Goal: Check status: Check status

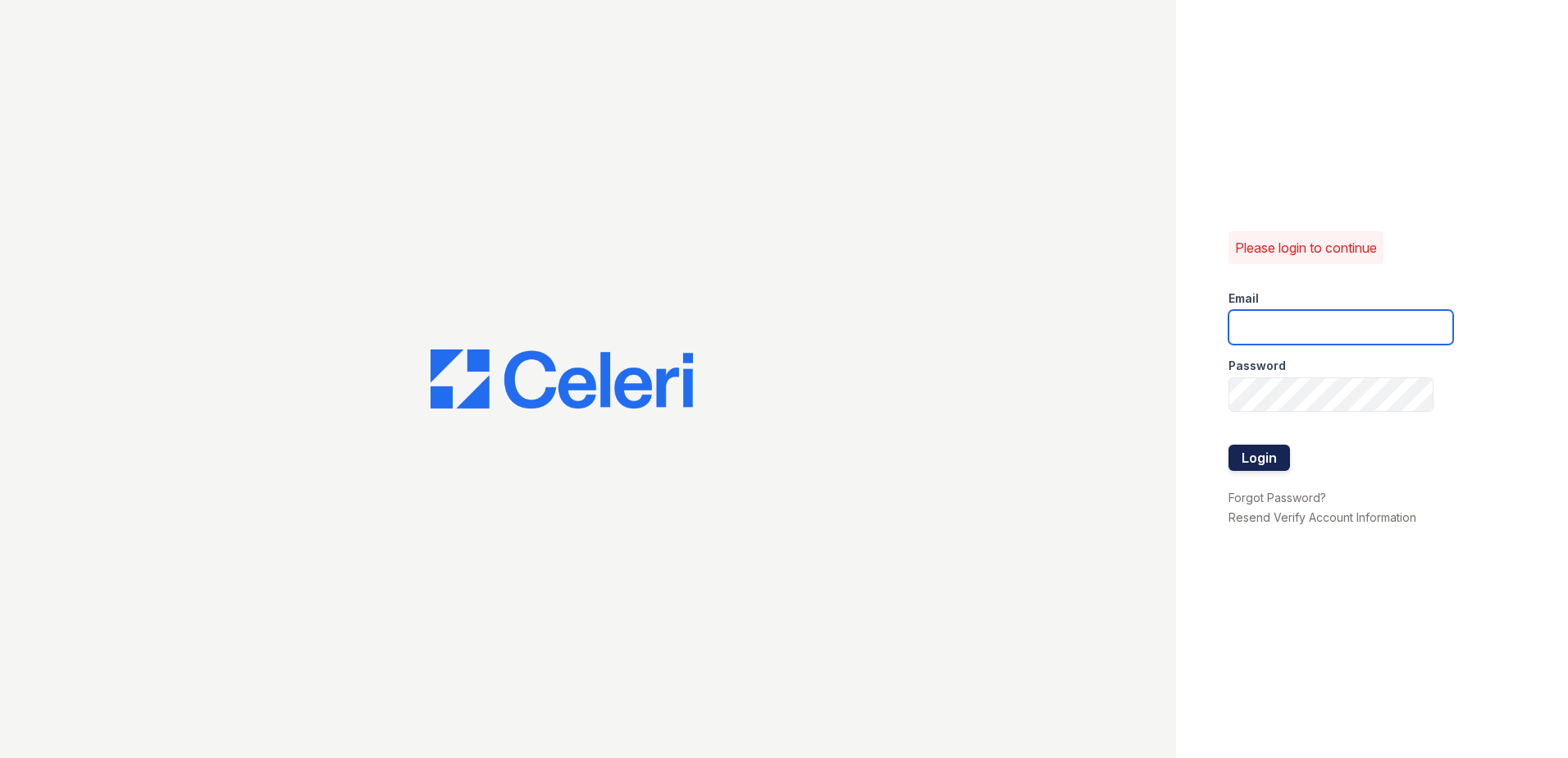
type input "[EMAIL_ADDRESS][DOMAIN_NAME]"
click at [1275, 460] on button "Login" at bounding box center [1260, 457] width 61 height 26
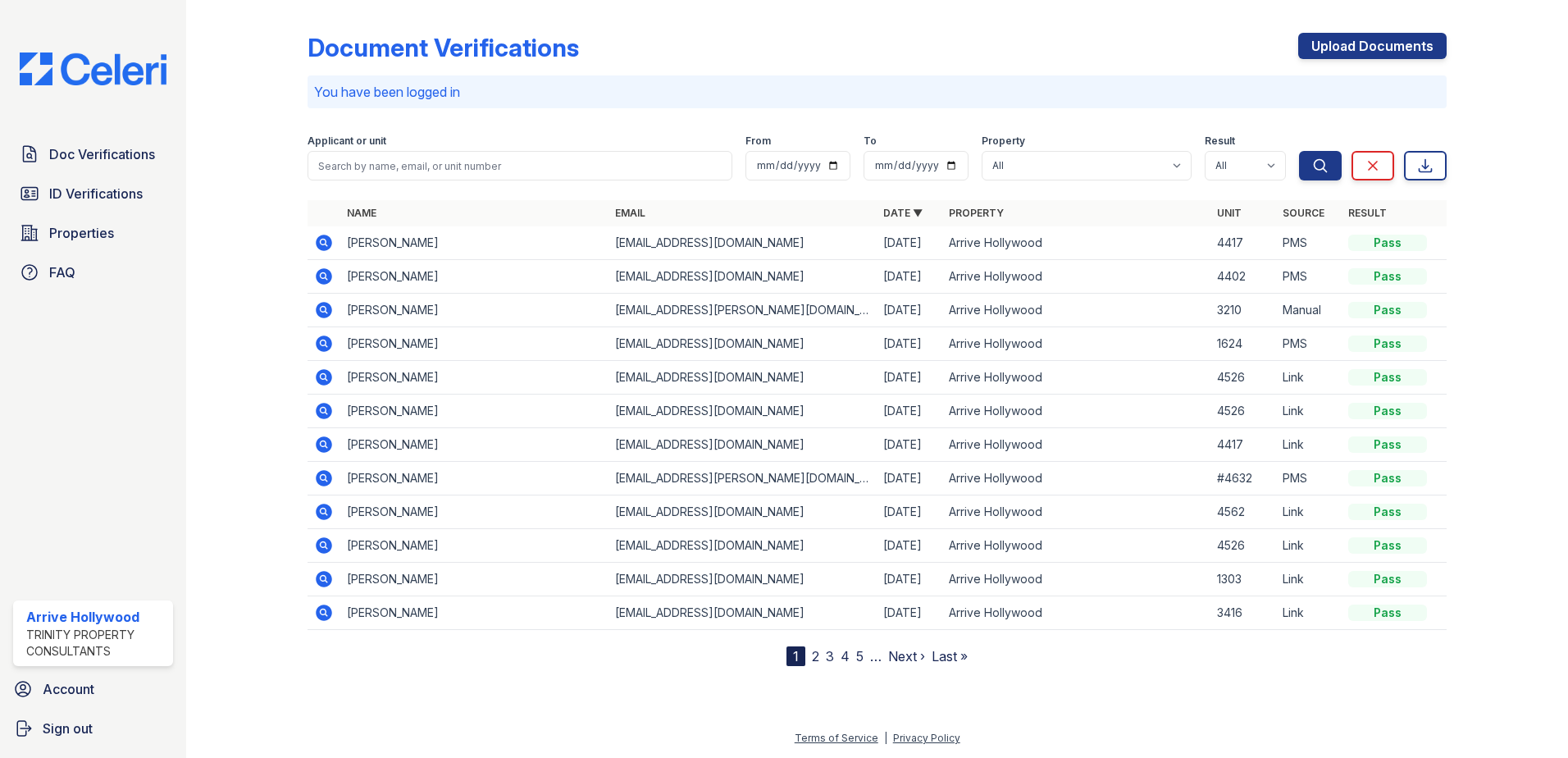
click at [315, 240] on icon at bounding box center [324, 242] width 20 height 20
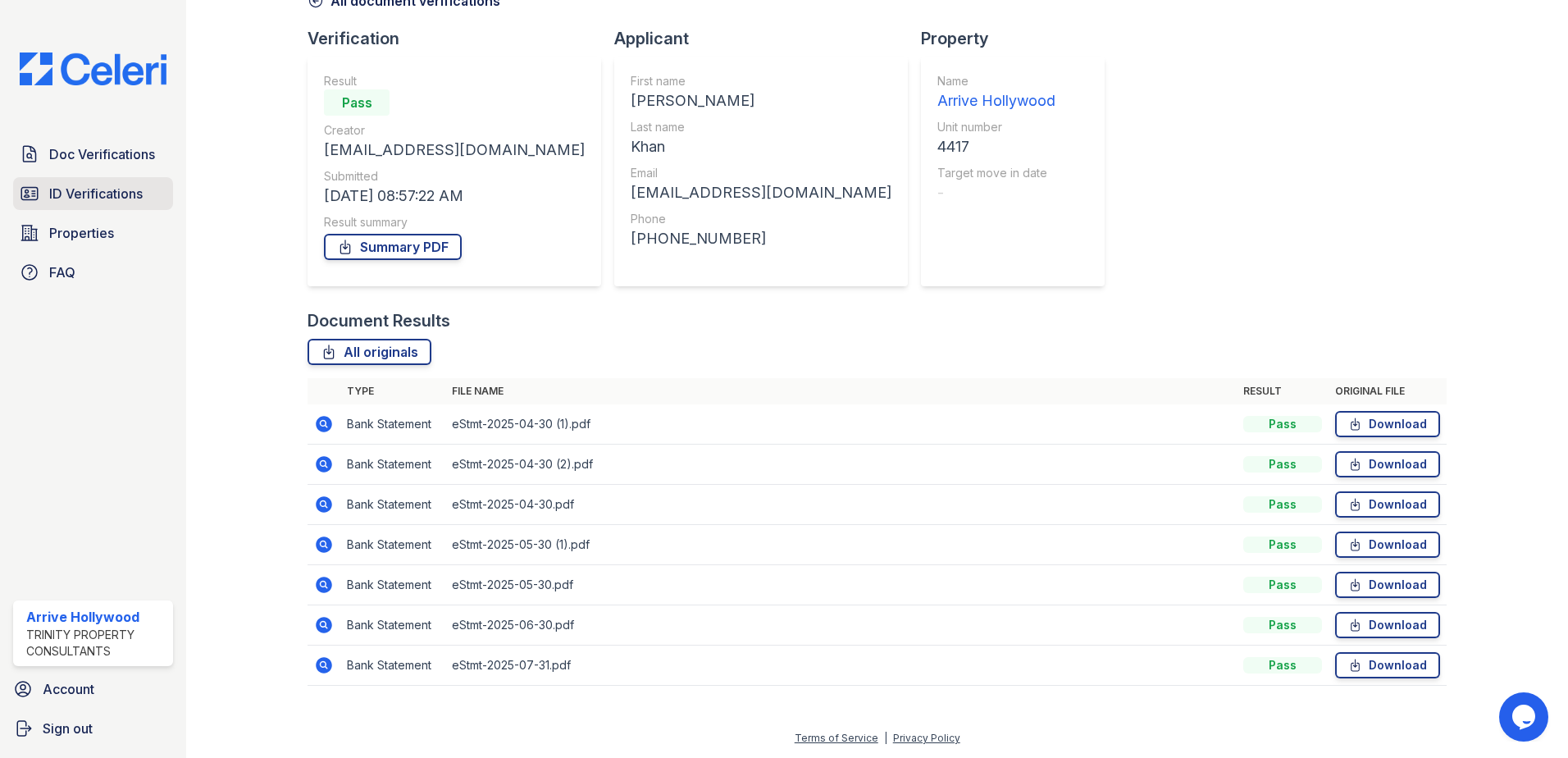
click at [106, 203] on span "ID Verifications" at bounding box center [96, 193] width 93 height 20
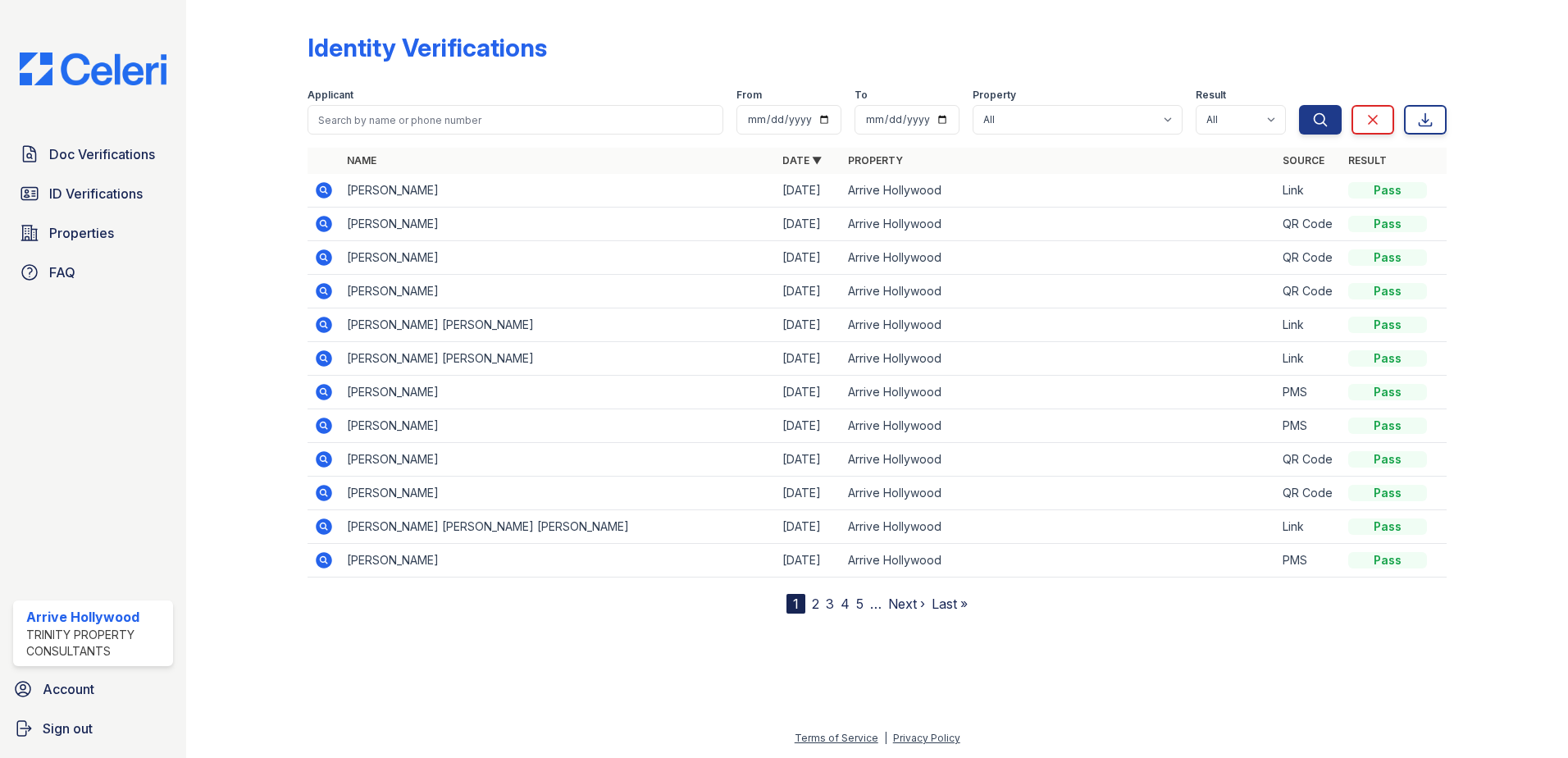
click at [320, 194] on icon at bounding box center [324, 190] width 16 height 16
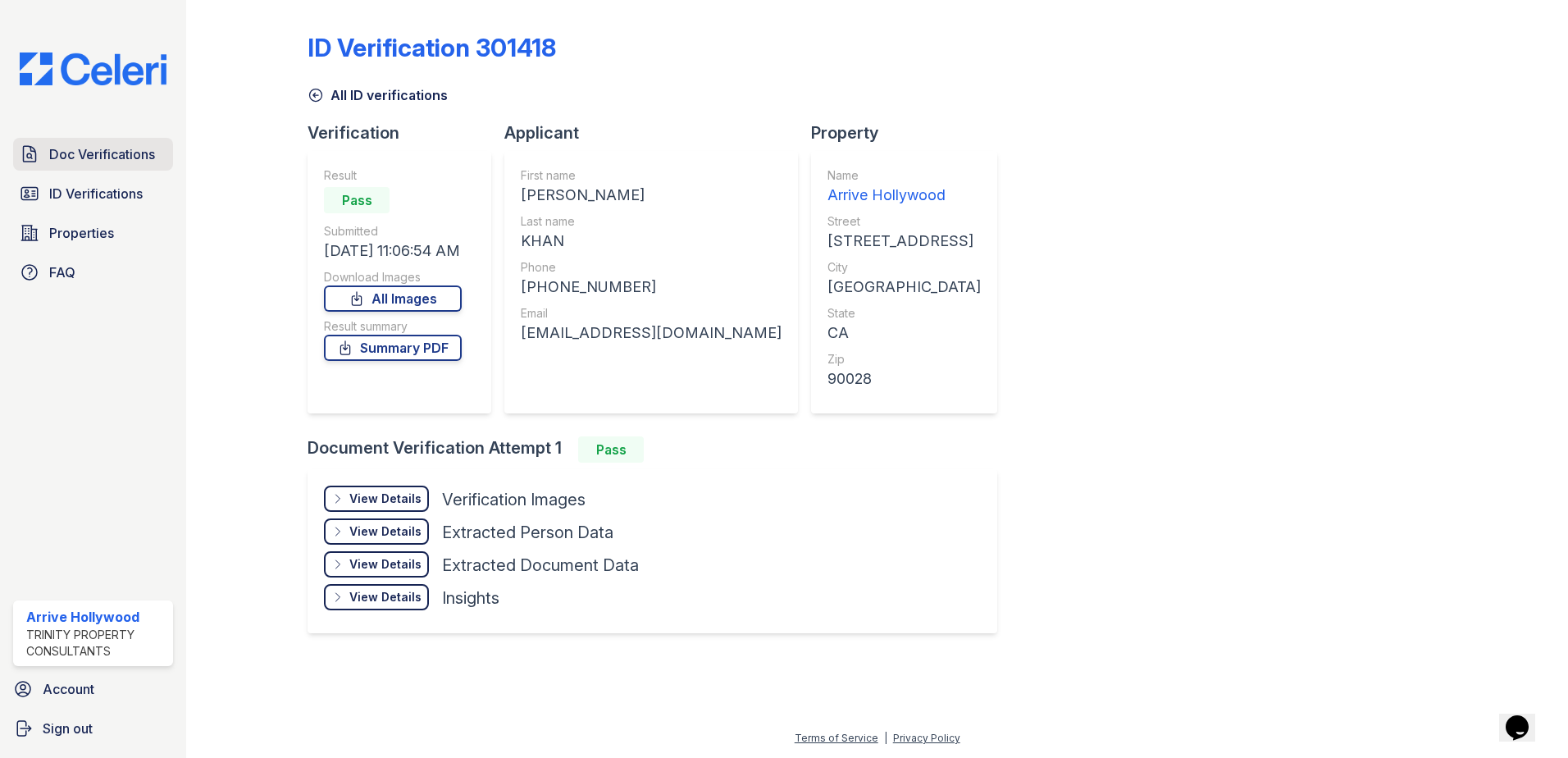
click at [76, 161] on span "Doc Verifications" at bounding box center [102, 154] width 106 height 20
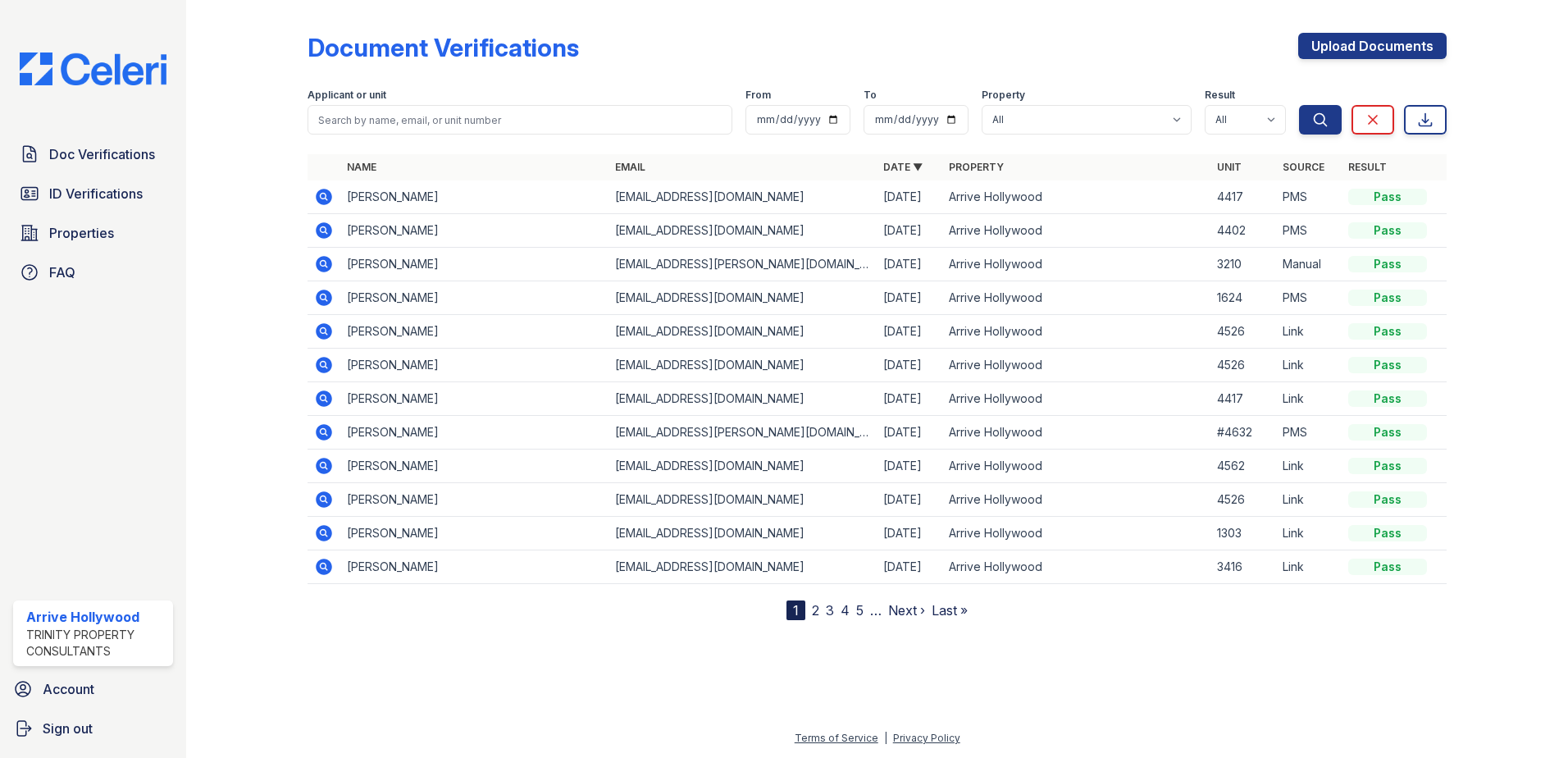
click at [322, 196] on icon at bounding box center [323, 195] width 4 height 4
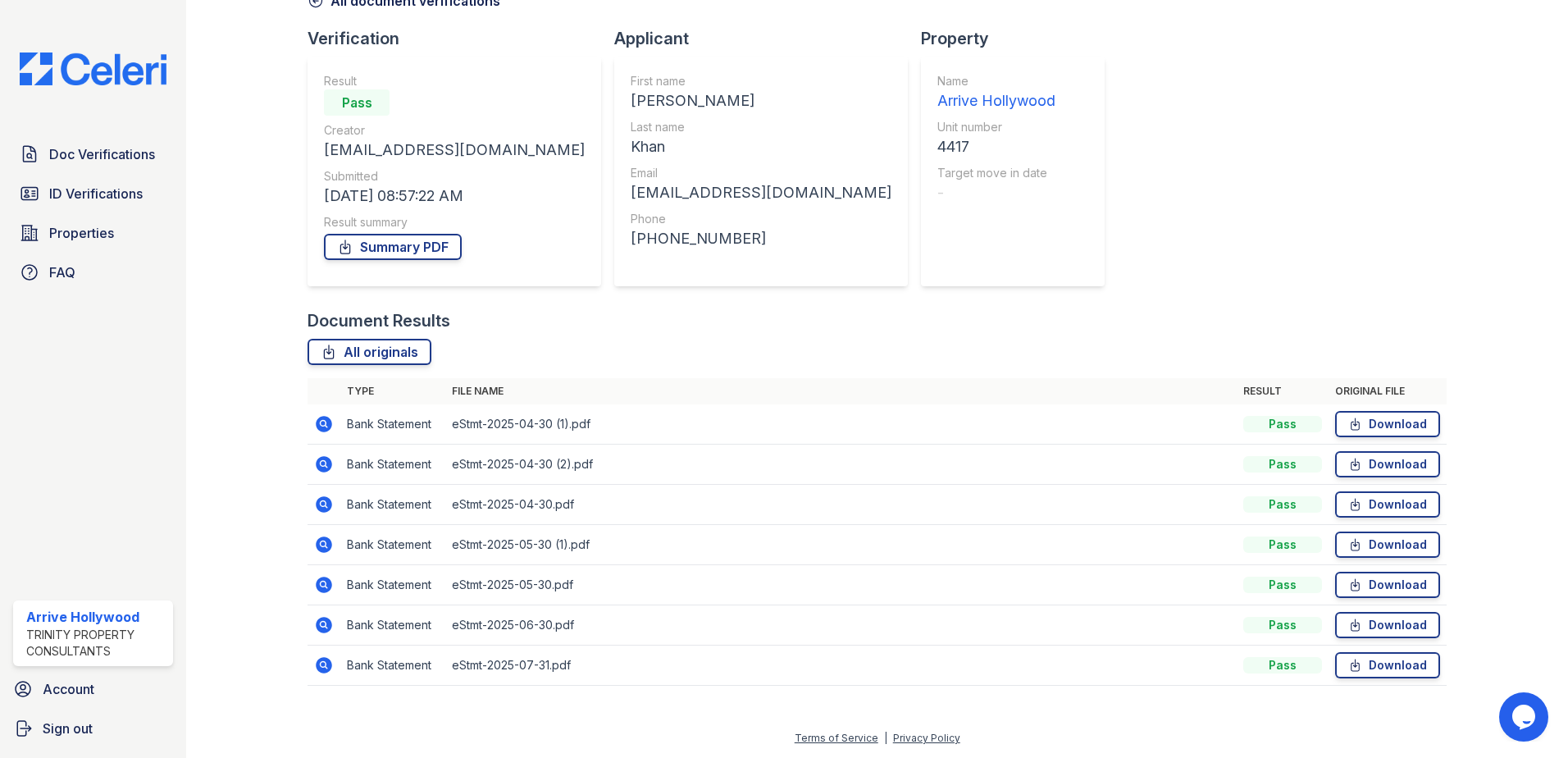
click at [323, 580] on icon at bounding box center [324, 585] width 16 height 16
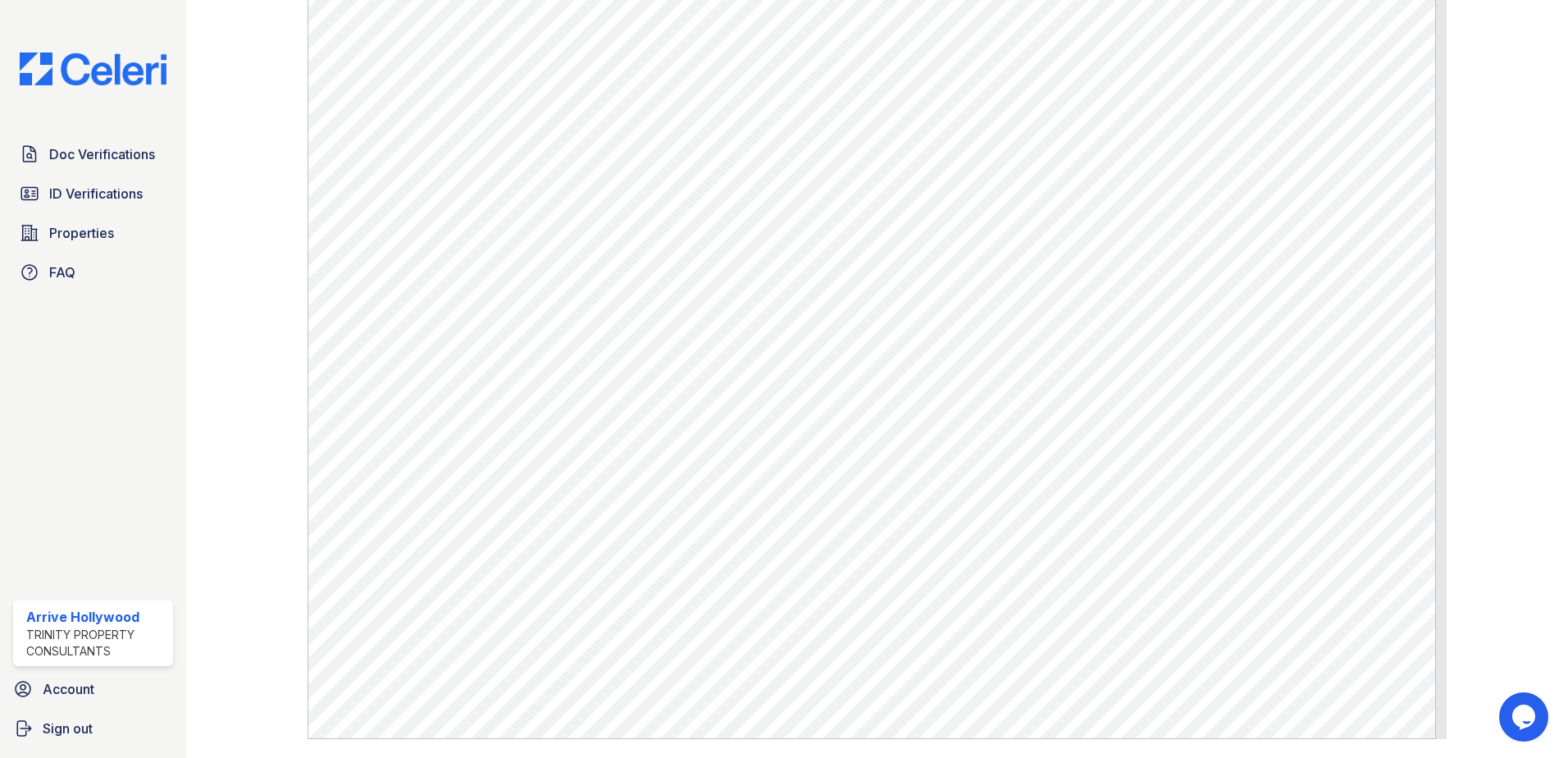
scroll to position [821, 0]
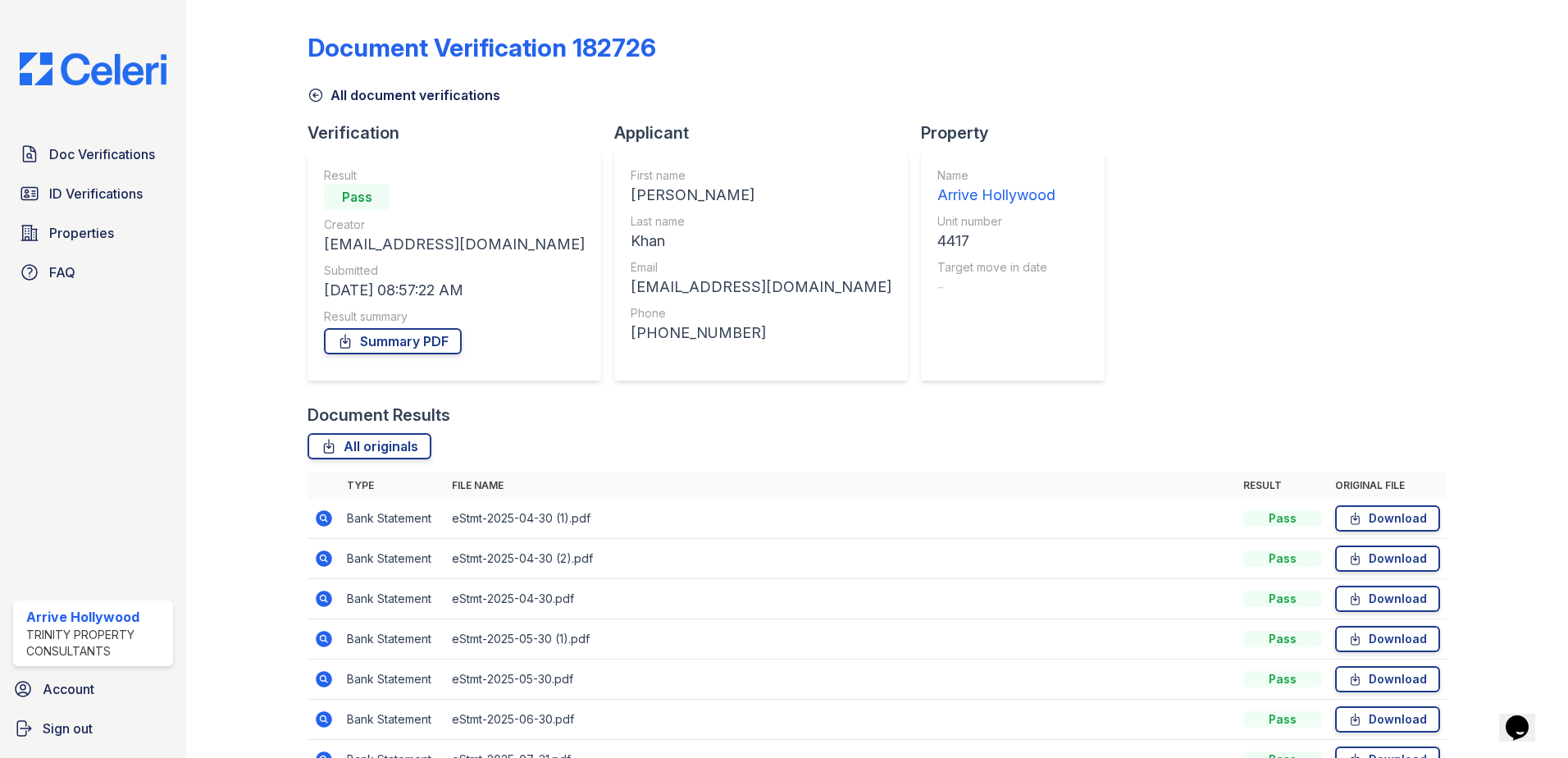
scroll to position [94, 0]
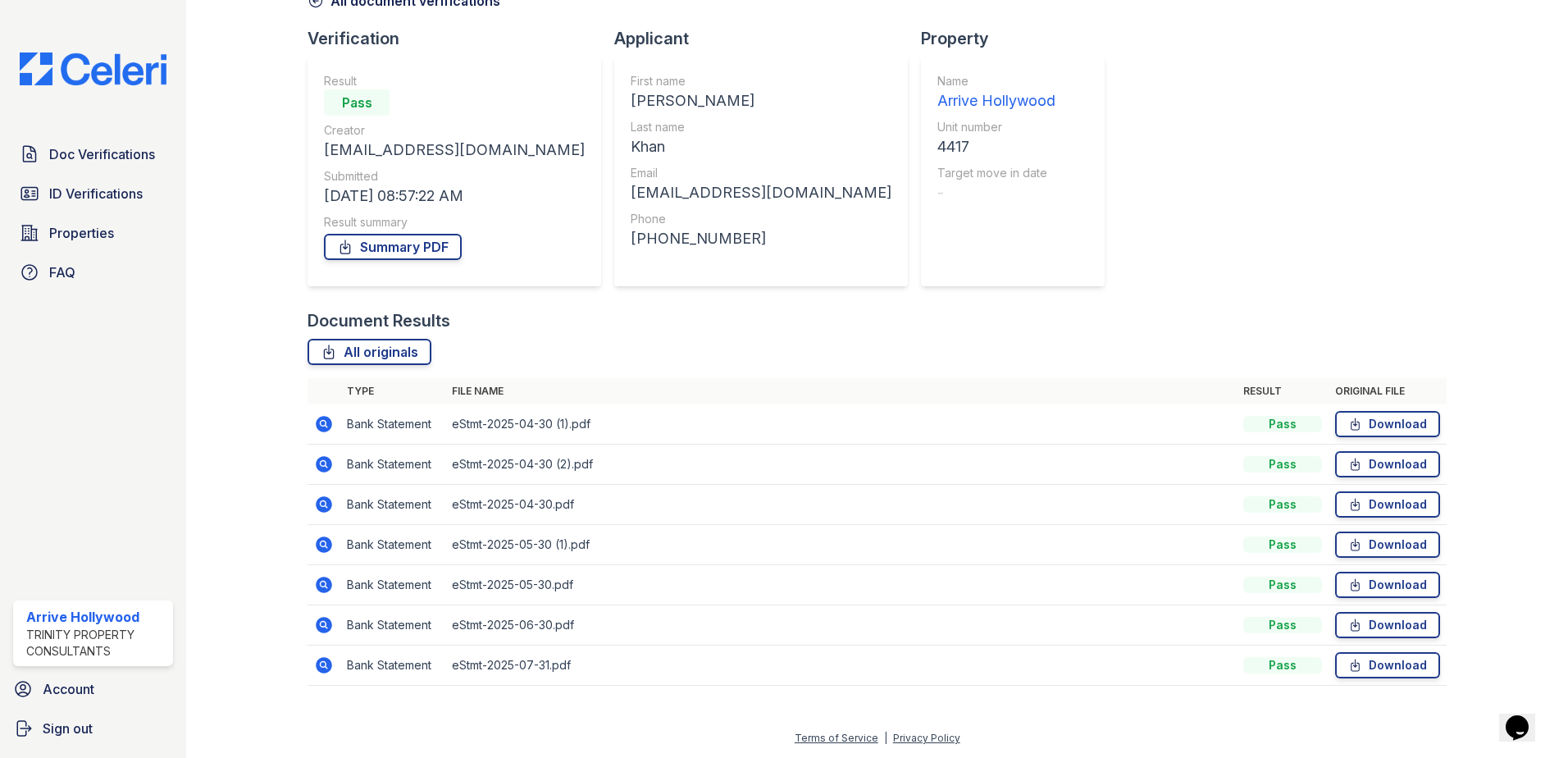
click at [319, 623] on icon at bounding box center [324, 625] width 16 height 16
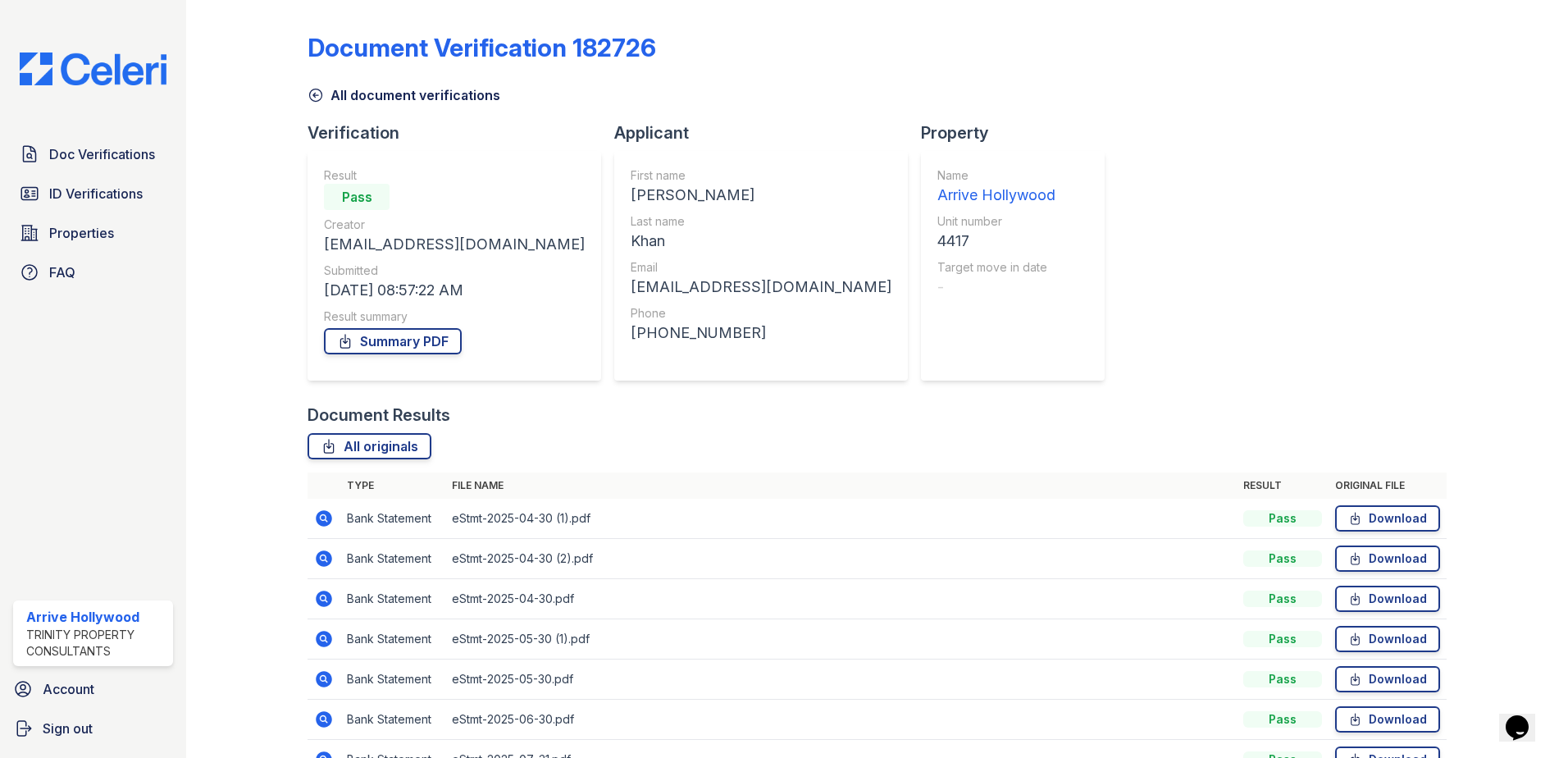
click at [325, 687] on icon at bounding box center [324, 679] width 16 height 16
click at [325, 604] on icon at bounding box center [324, 598] width 16 height 16
click at [327, 560] on icon at bounding box center [324, 558] width 16 height 16
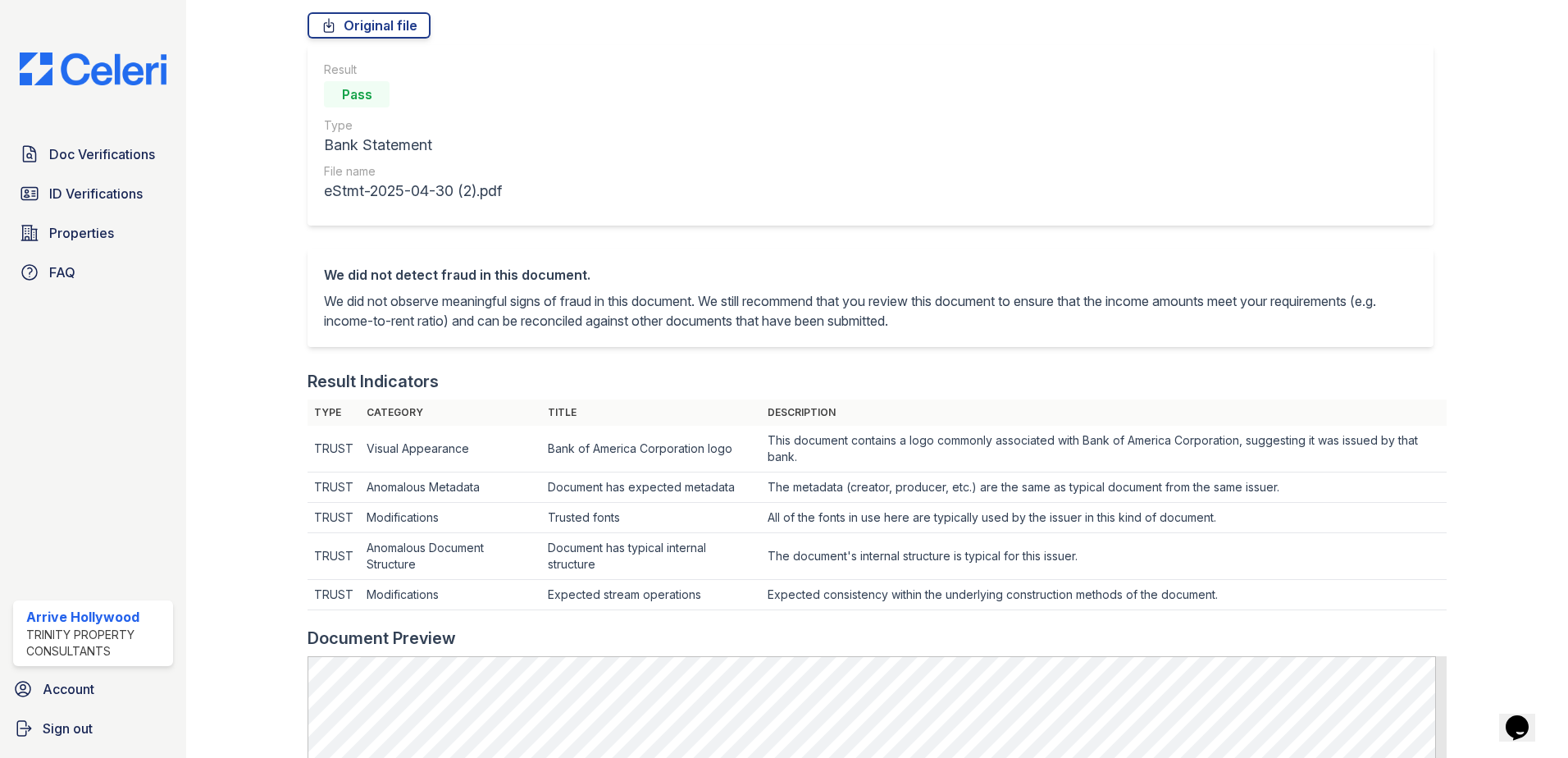
scroll to position [410, 0]
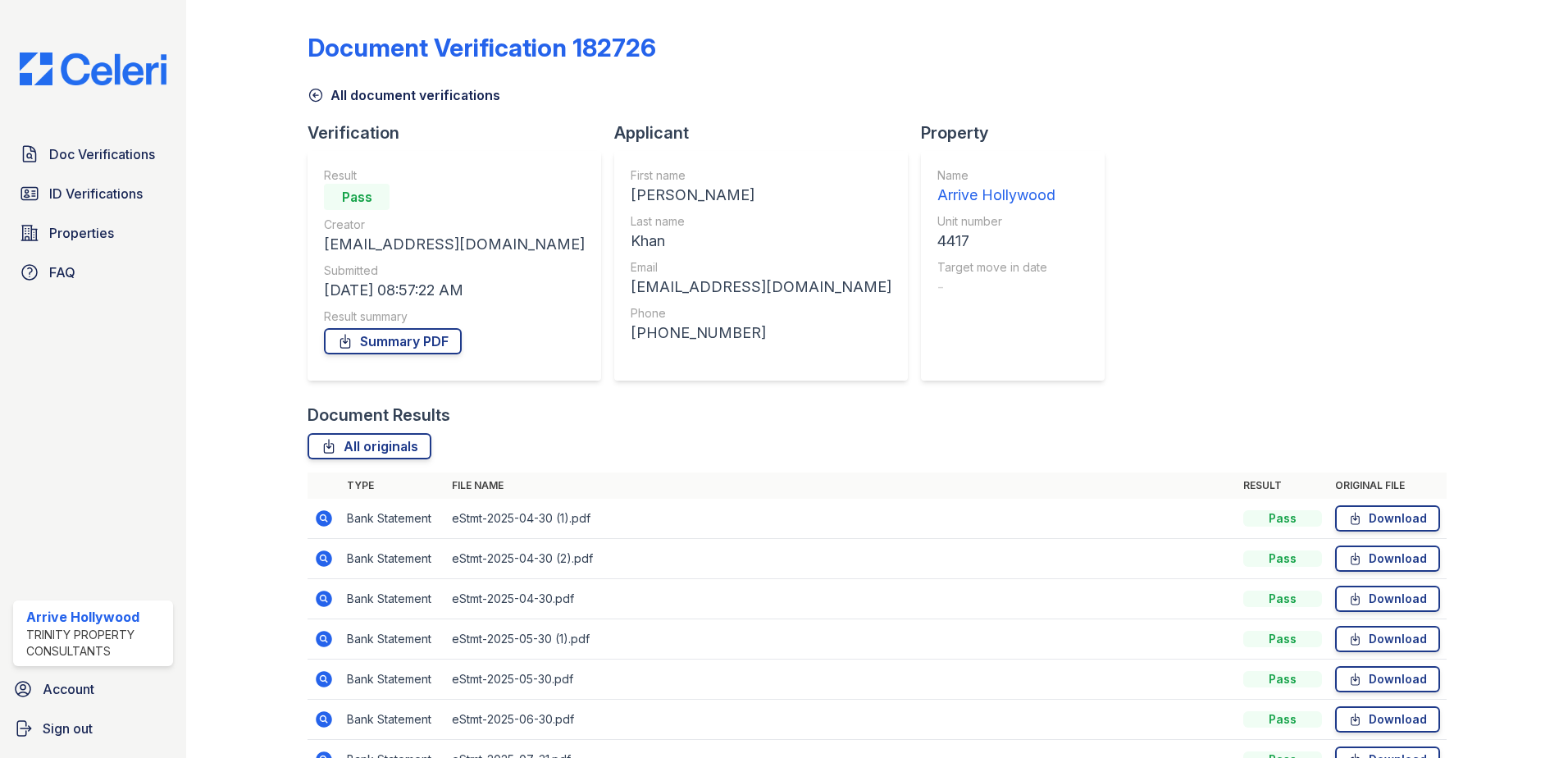
click at [319, 527] on icon at bounding box center [324, 518] width 20 height 20
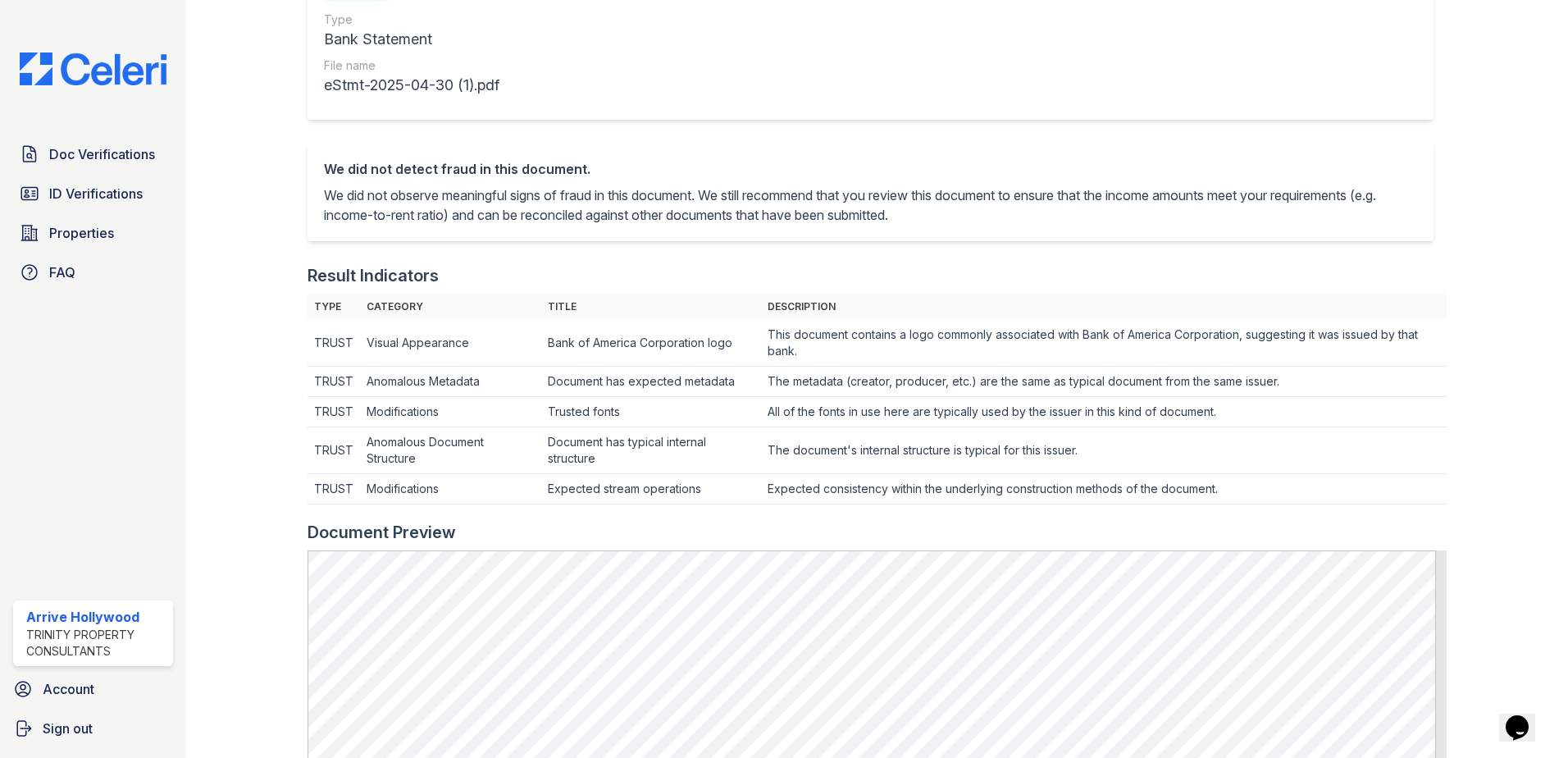
scroll to position [492, 0]
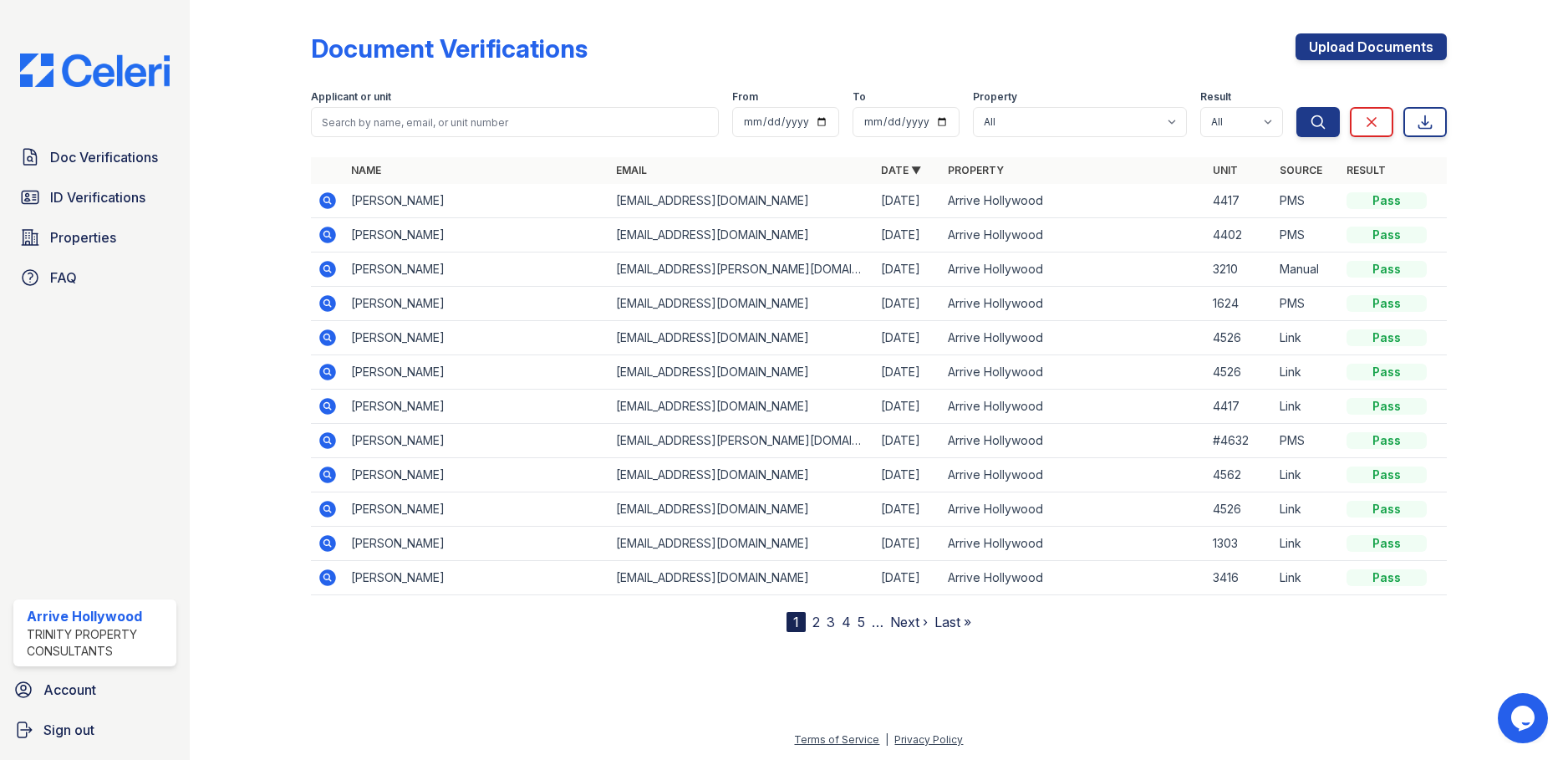
click at [328, 304] on icon at bounding box center [326, 302] width 4 height 4
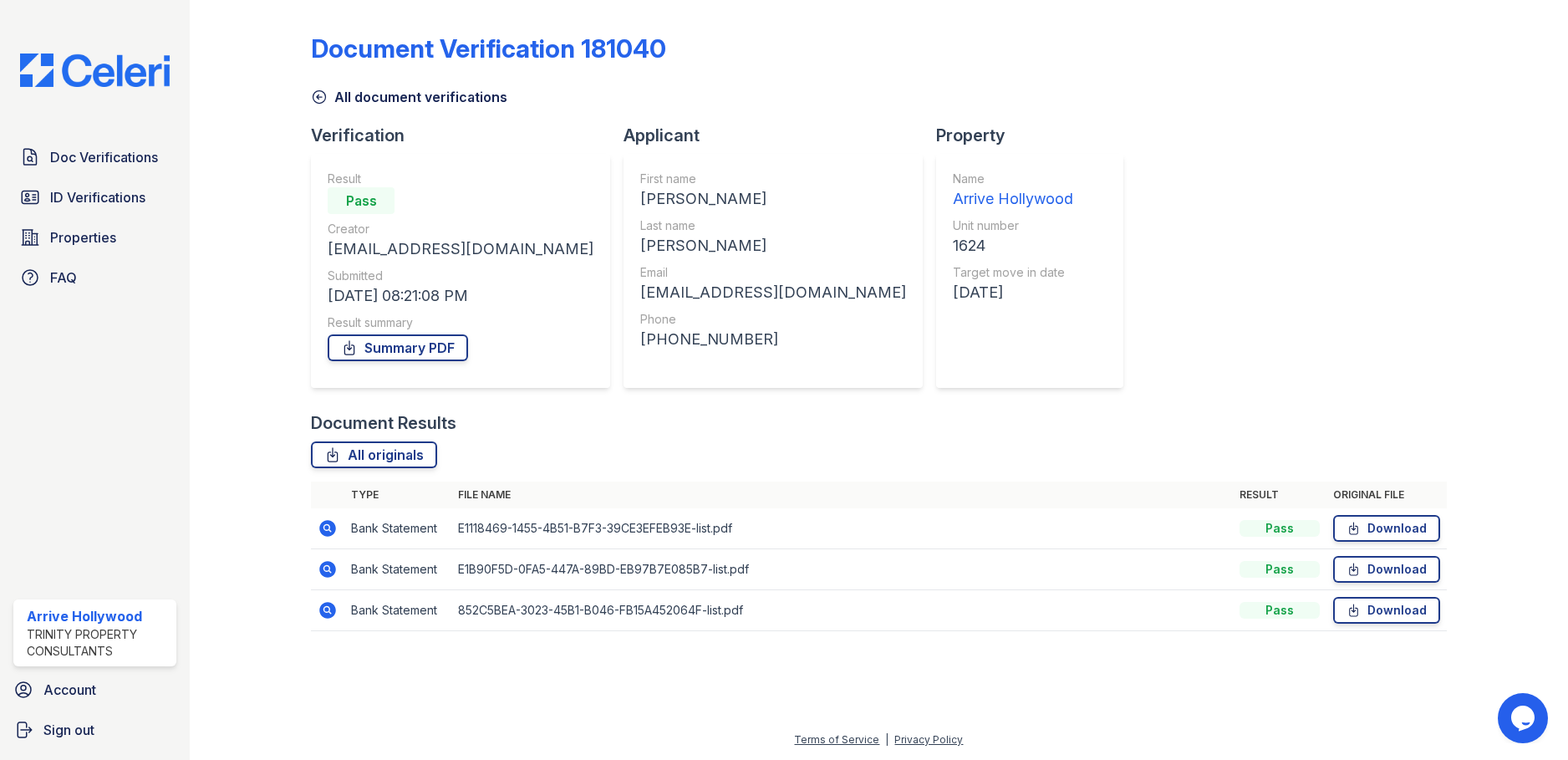
click at [325, 527] on icon at bounding box center [326, 526] width 4 height 4
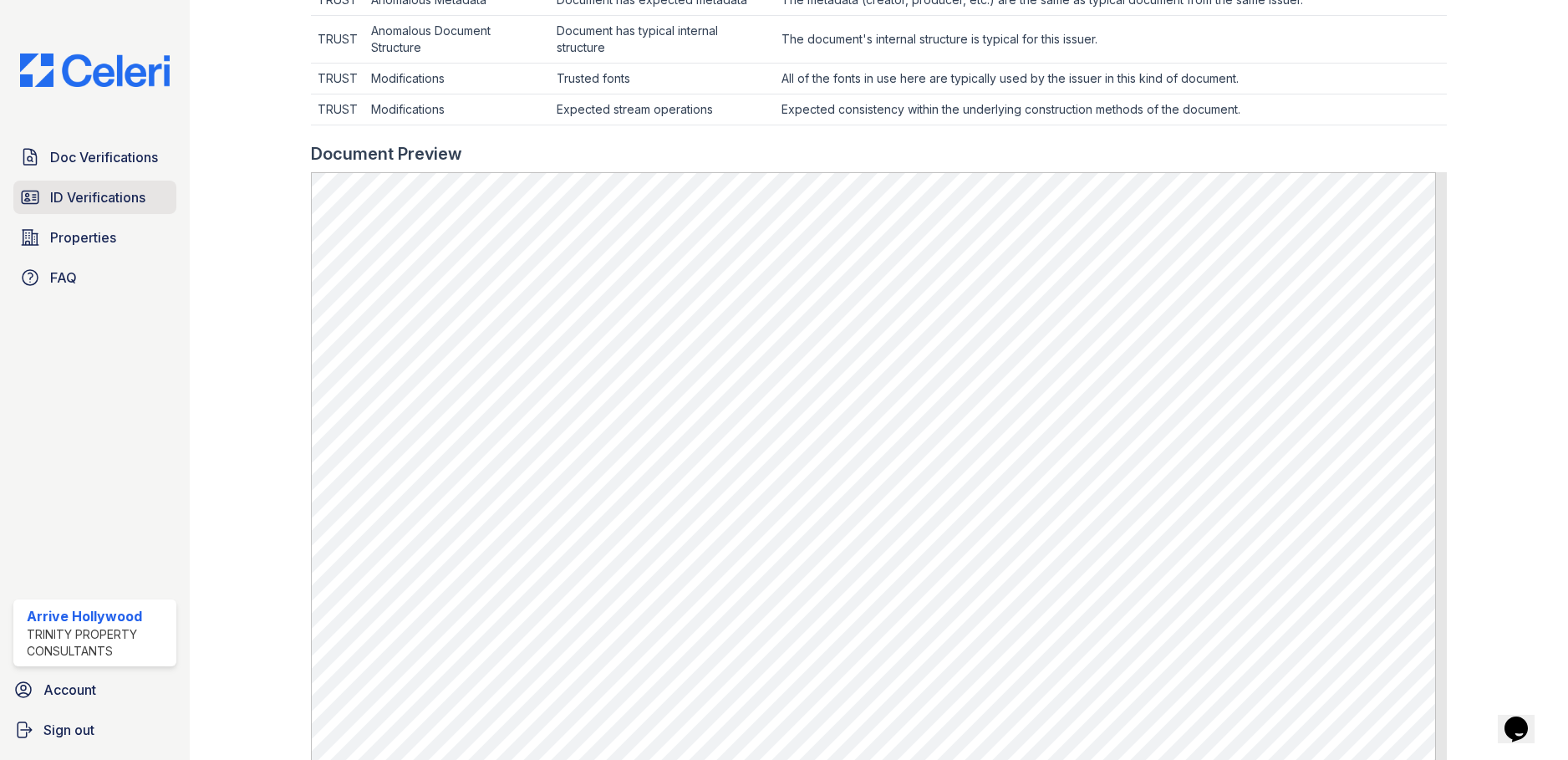
click at [64, 188] on span "ID Verifications" at bounding box center [98, 196] width 95 height 20
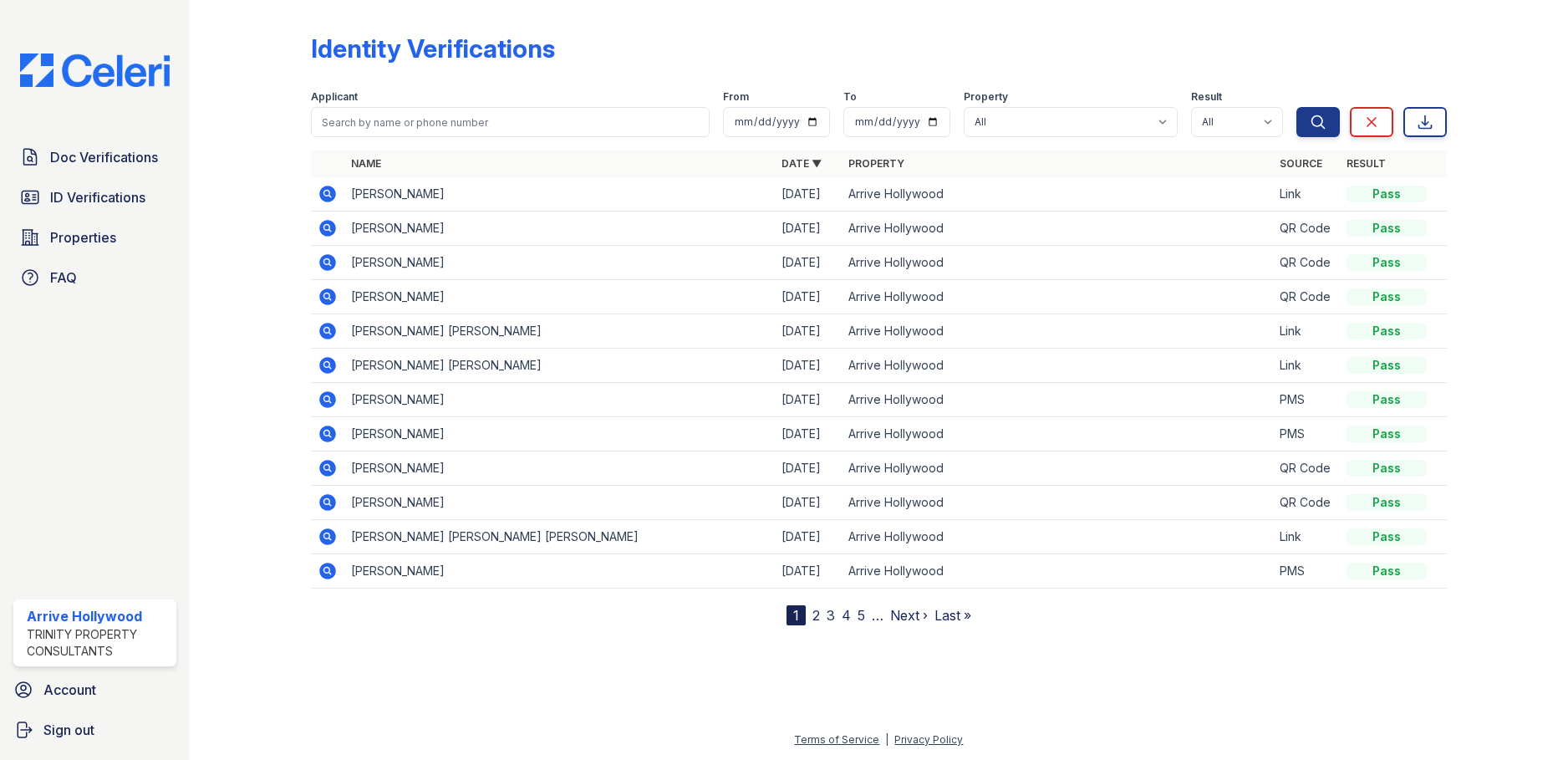
drag, startPoint x: 350, startPoint y: 570, endPoint x: 328, endPoint y: 576, distance: 22.8
click at [342, 572] on tr "Hailie redd Mariano 08/21/25 Arrive Hollywood PMS Pass" at bounding box center [878, 571] width 1135 height 35
click at [326, 576] on icon at bounding box center [327, 570] width 16 height 16
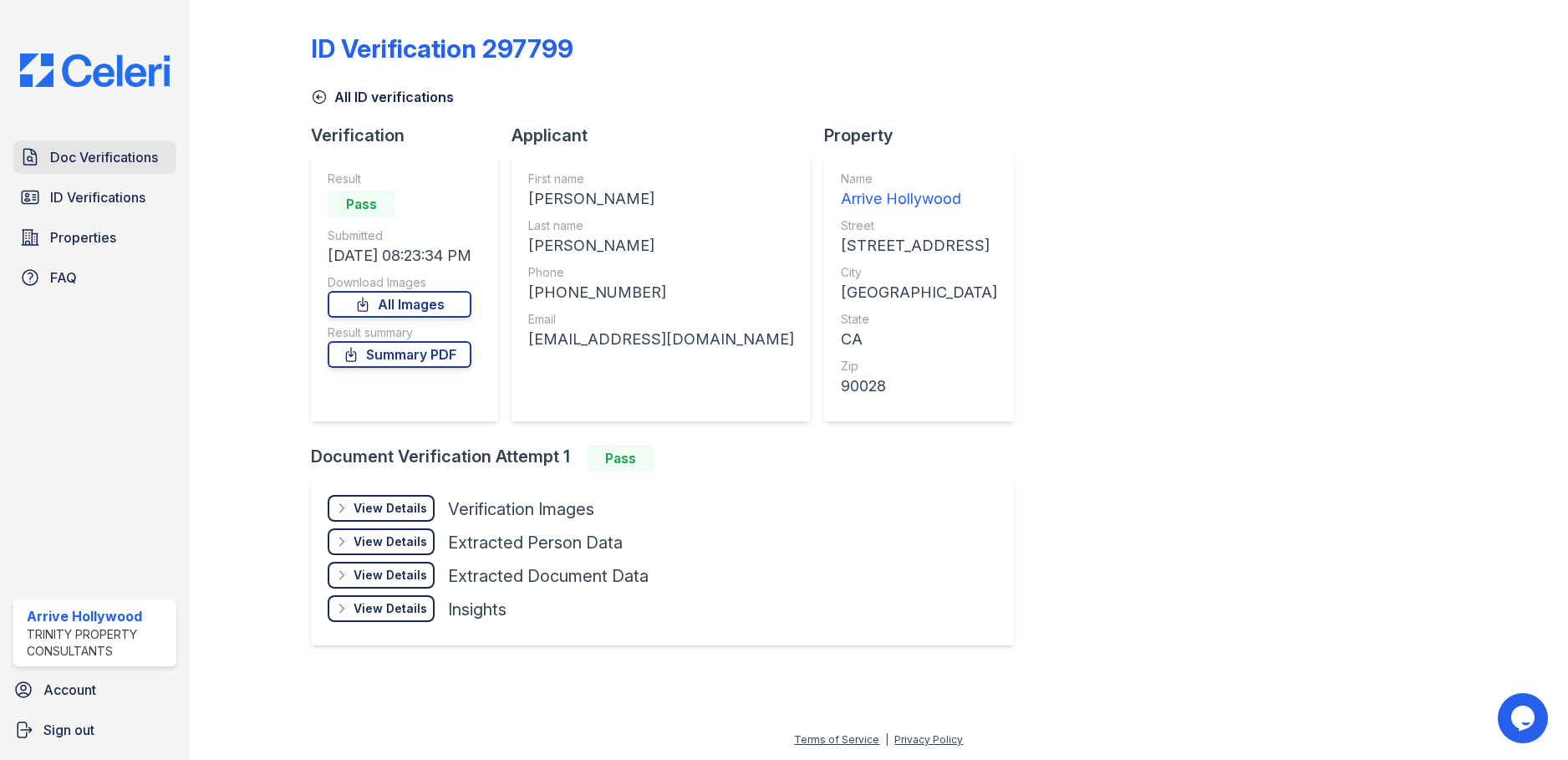
click at [82, 159] on span "Doc Verifications" at bounding box center [104, 157] width 108 height 20
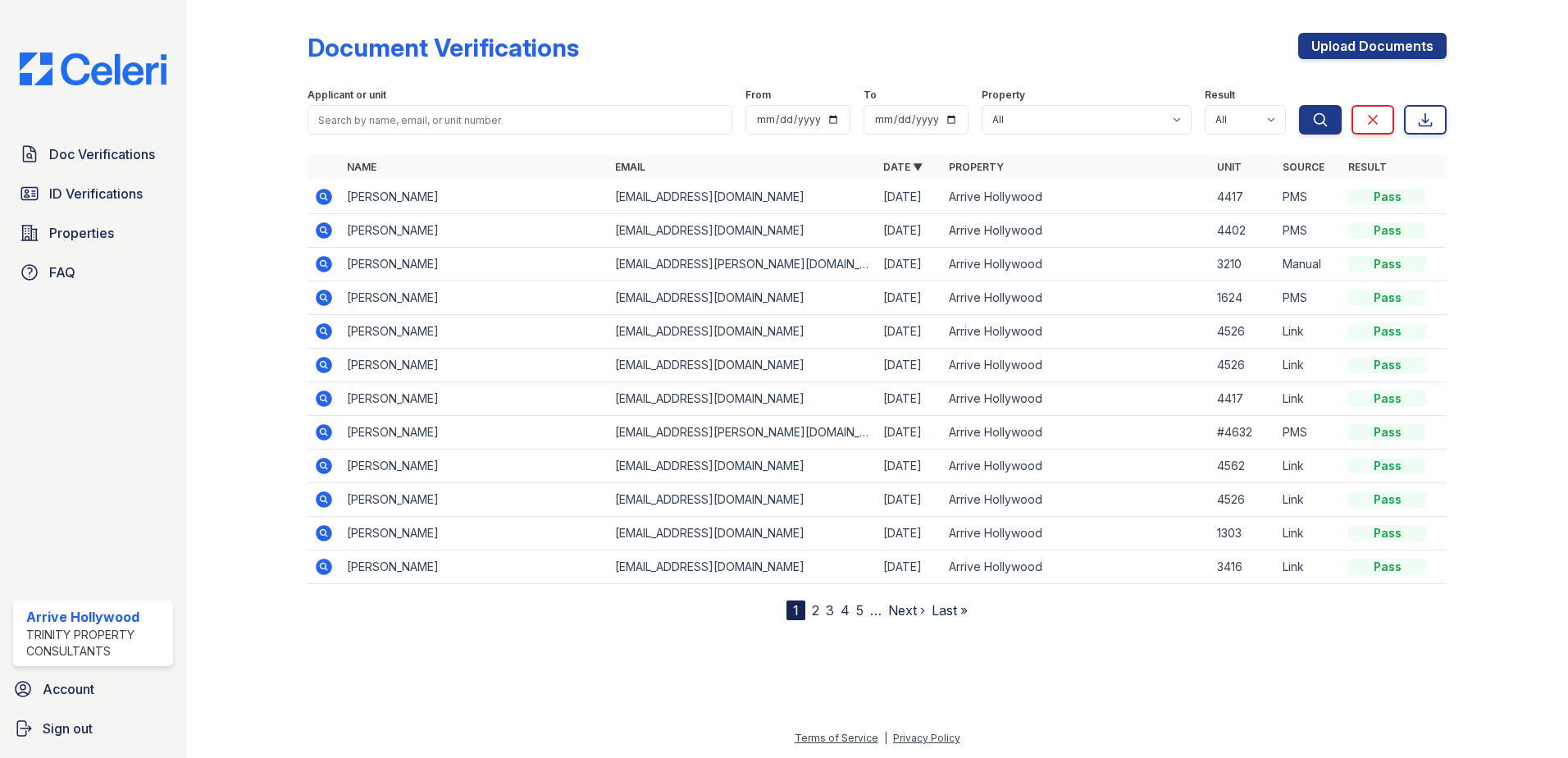
click at [322, 297] on icon at bounding box center [324, 297] width 20 height 20
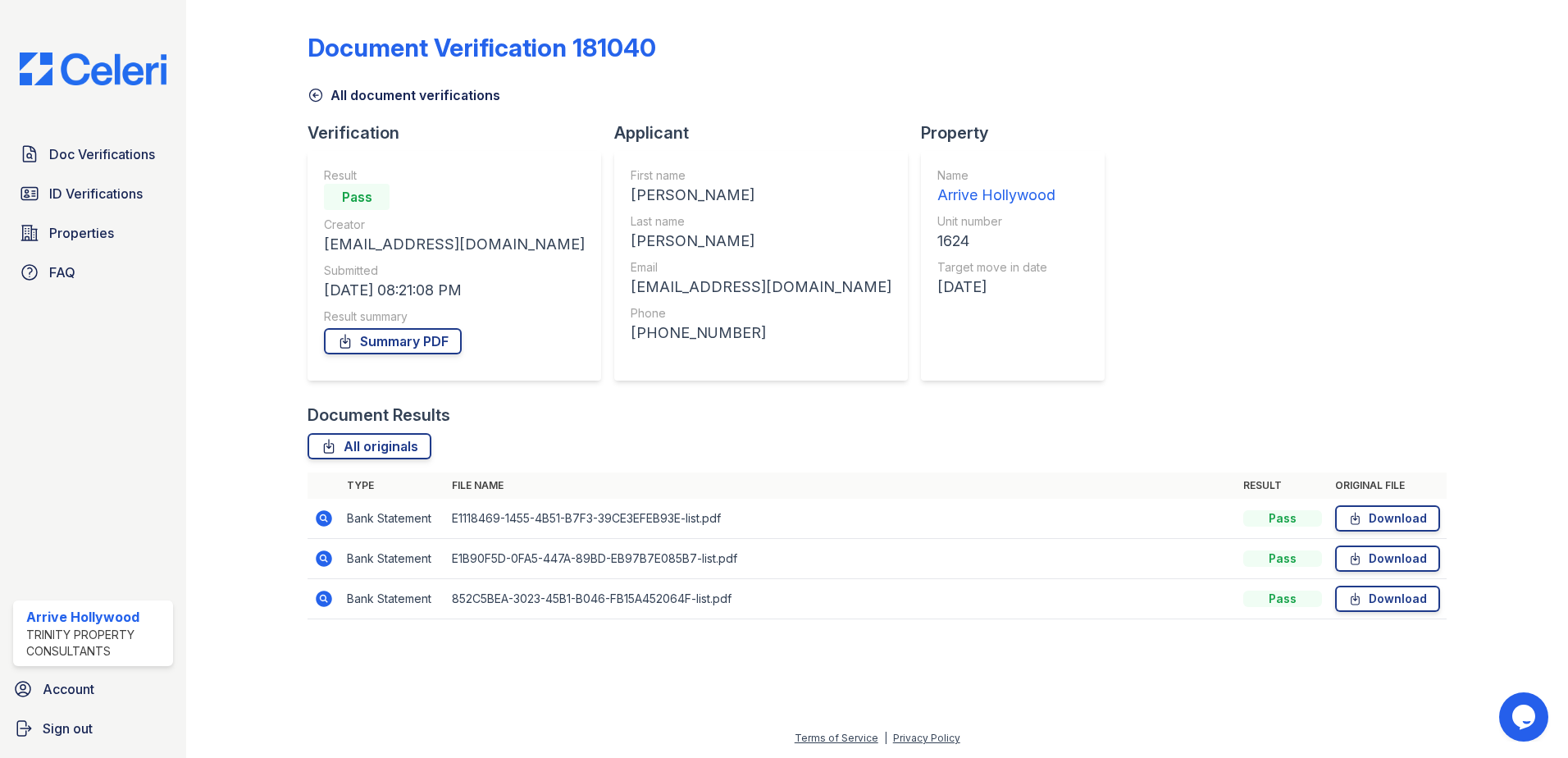
click at [328, 523] on icon at bounding box center [324, 518] width 16 height 16
click at [322, 523] on icon at bounding box center [324, 518] width 16 height 16
click at [324, 554] on icon at bounding box center [324, 558] width 16 height 16
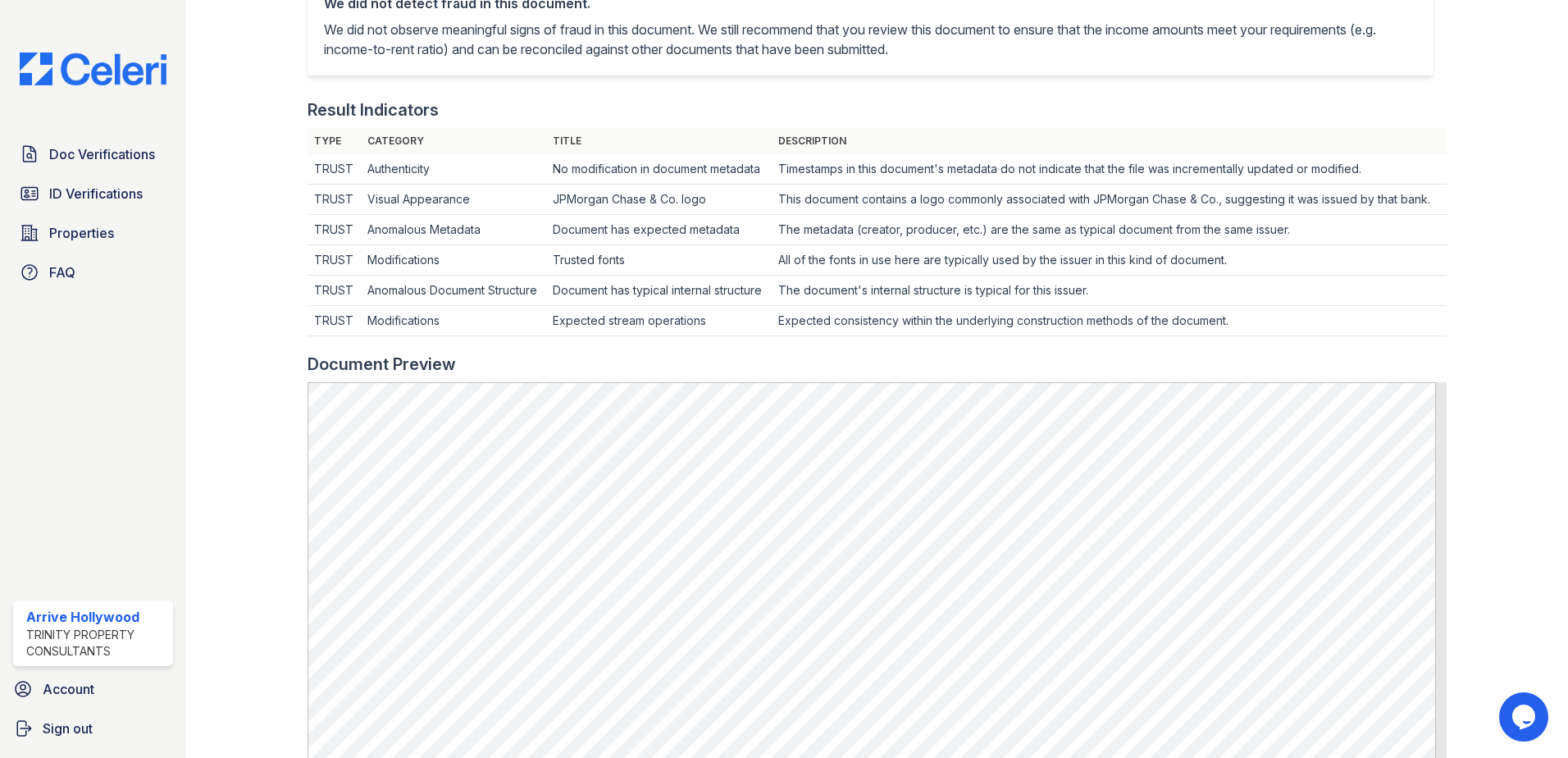
scroll to position [821, 0]
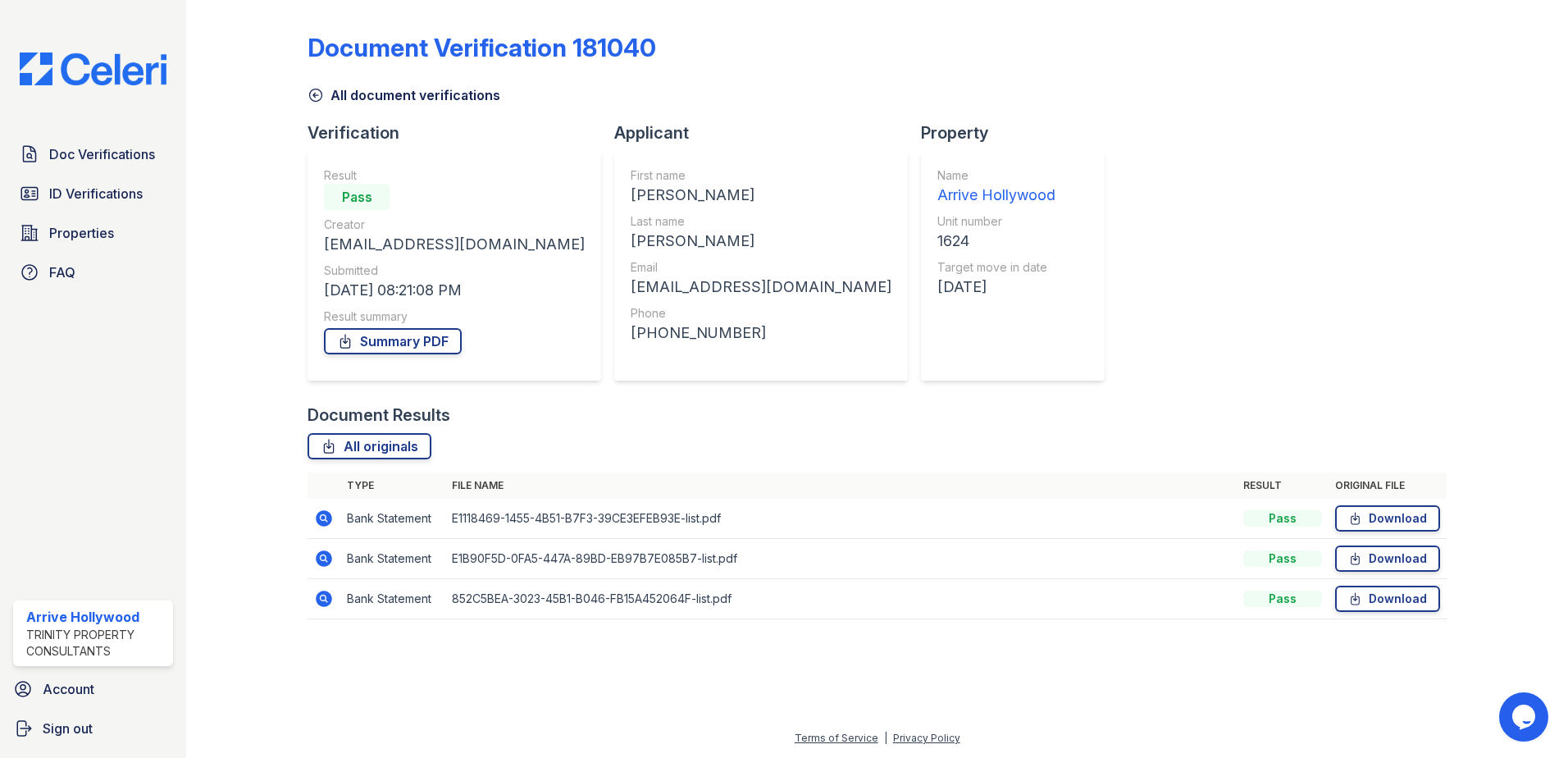
click at [326, 587] on td at bounding box center [324, 599] width 33 height 40
click at [325, 597] on icon at bounding box center [324, 598] width 20 height 20
click at [326, 596] on icon at bounding box center [324, 598] width 16 height 16
click at [323, 519] on icon at bounding box center [323, 517] width 4 height 4
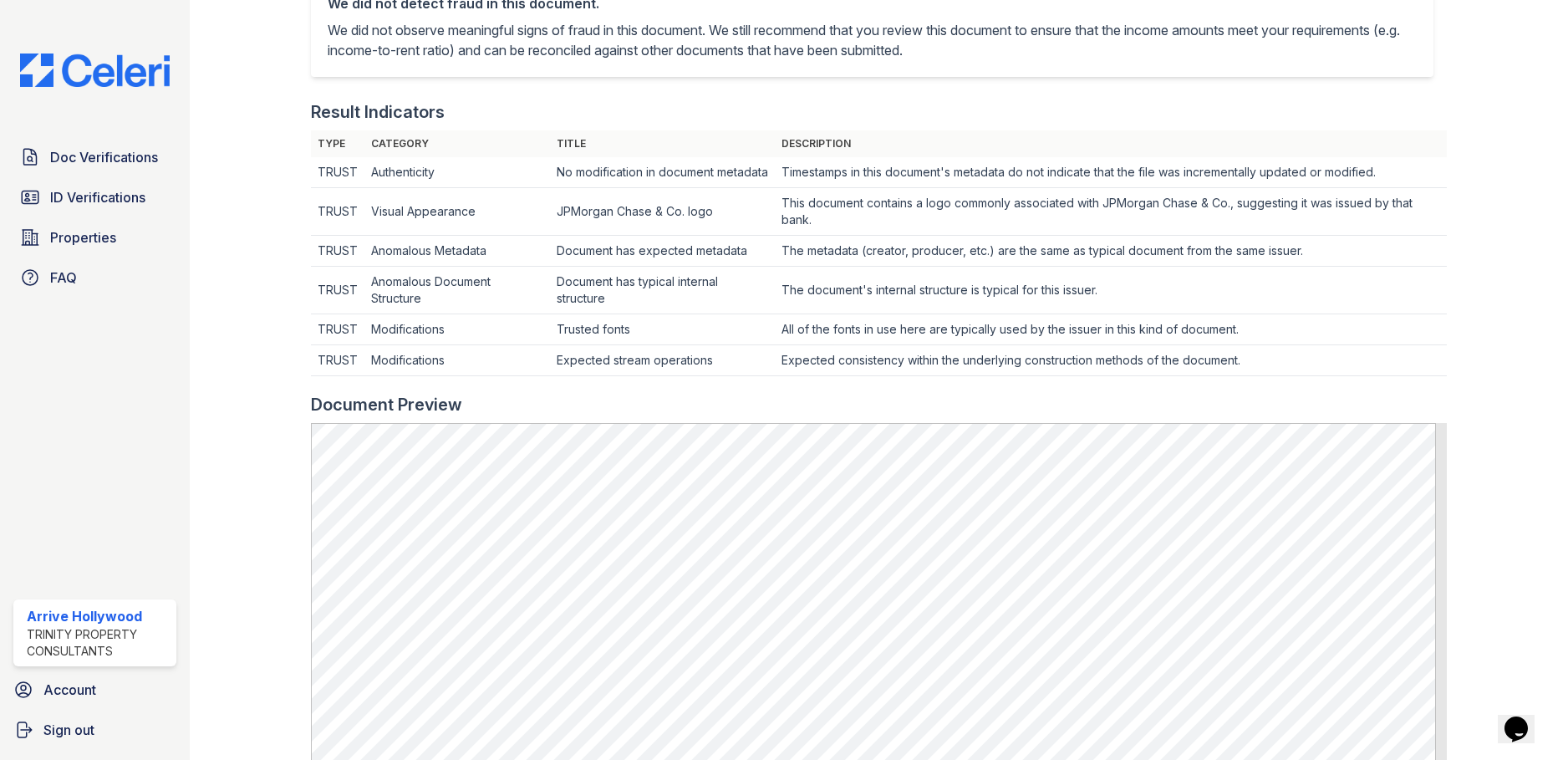
scroll to position [752, 0]
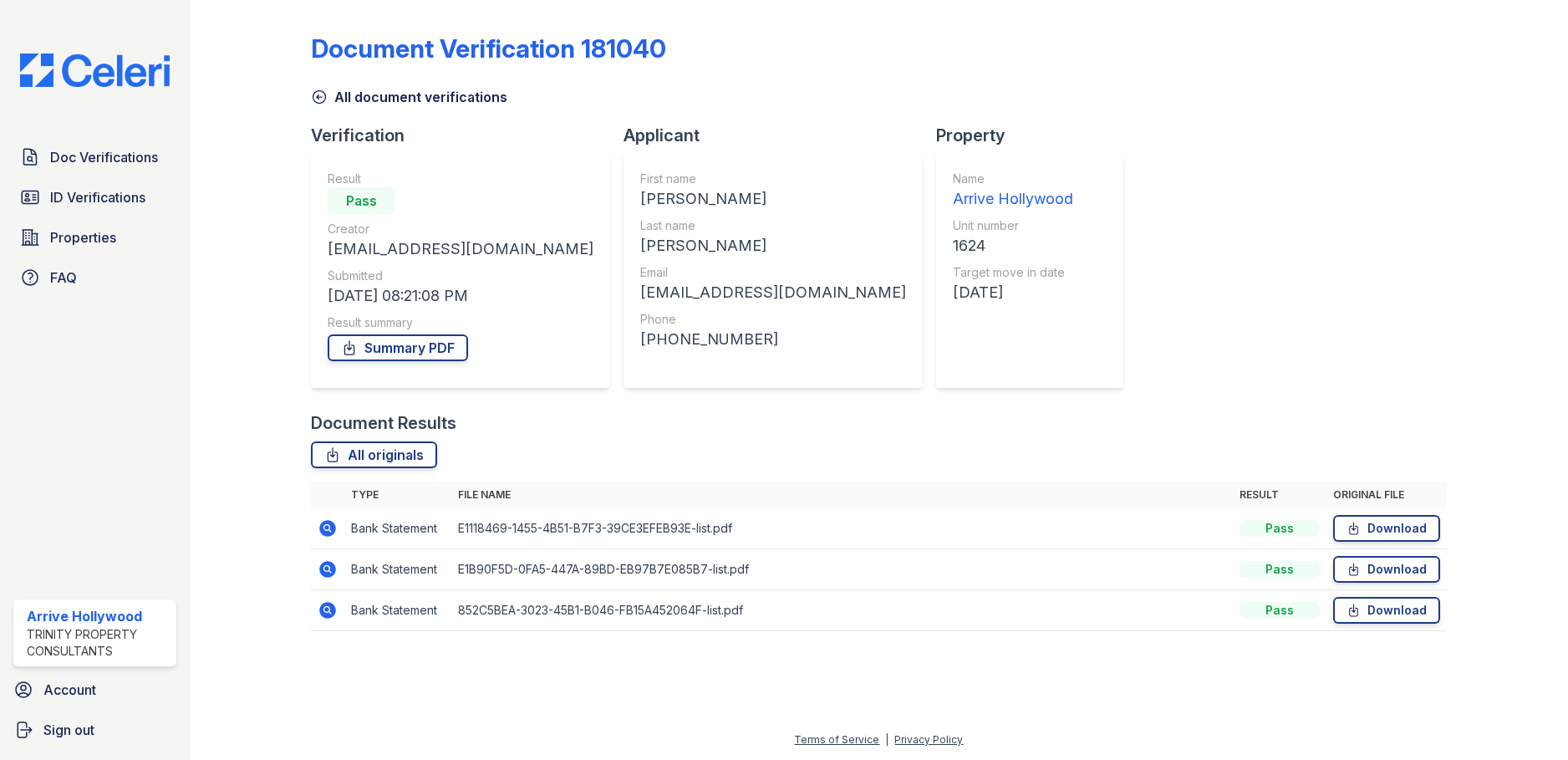
click at [331, 537] on icon at bounding box center [327, 528] width 20 height 20
click at [344, 600] on td "Bank Statement" at bounding box center [398, 610] width 107 height 41
click at [326, 615] on icon at bounding box center [327, 609] width 16 height 16
click at [325, 569] on icon at bounding box center [327, 569] width 20 height 20
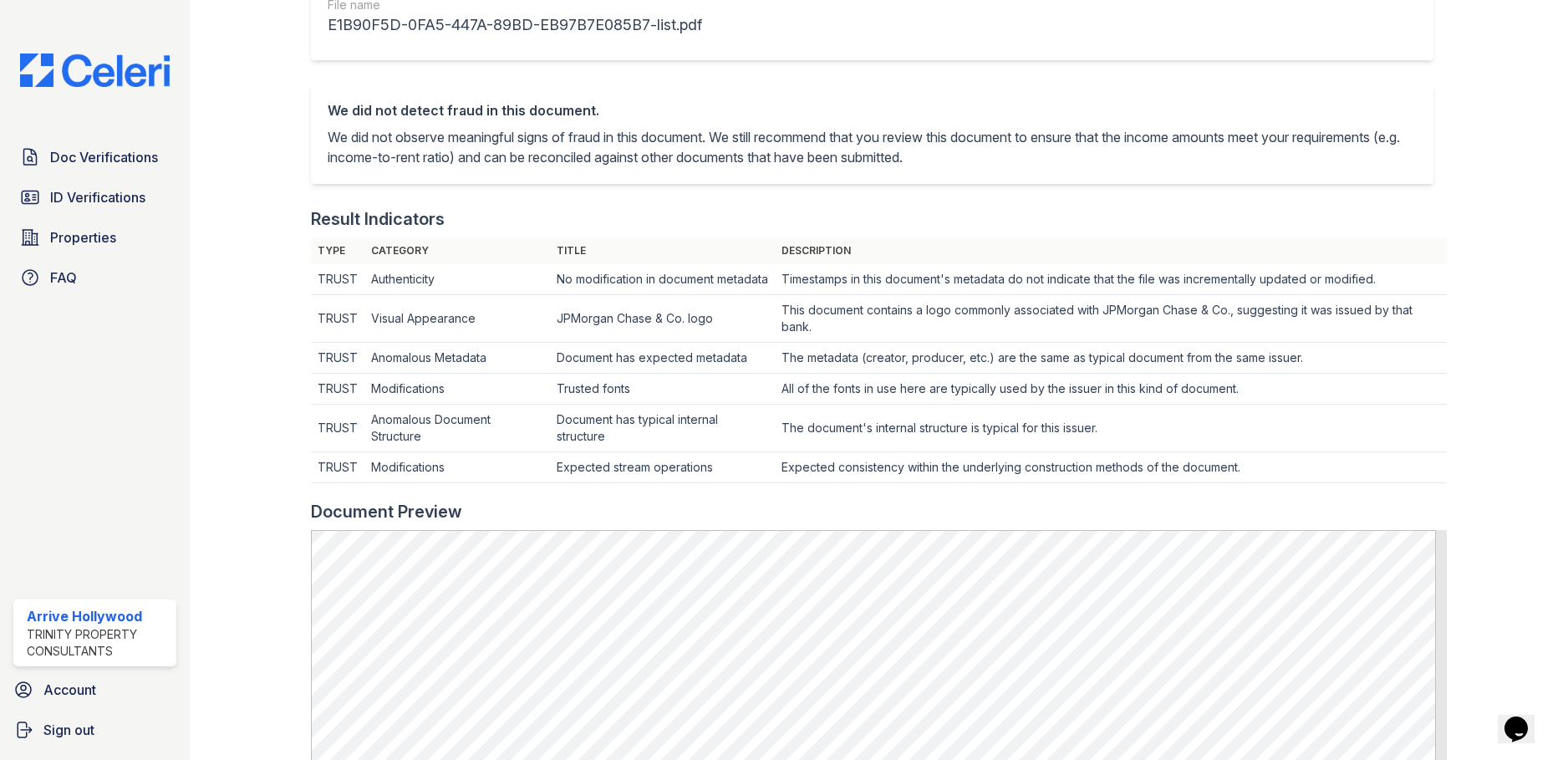
scroll to position [585, 0]
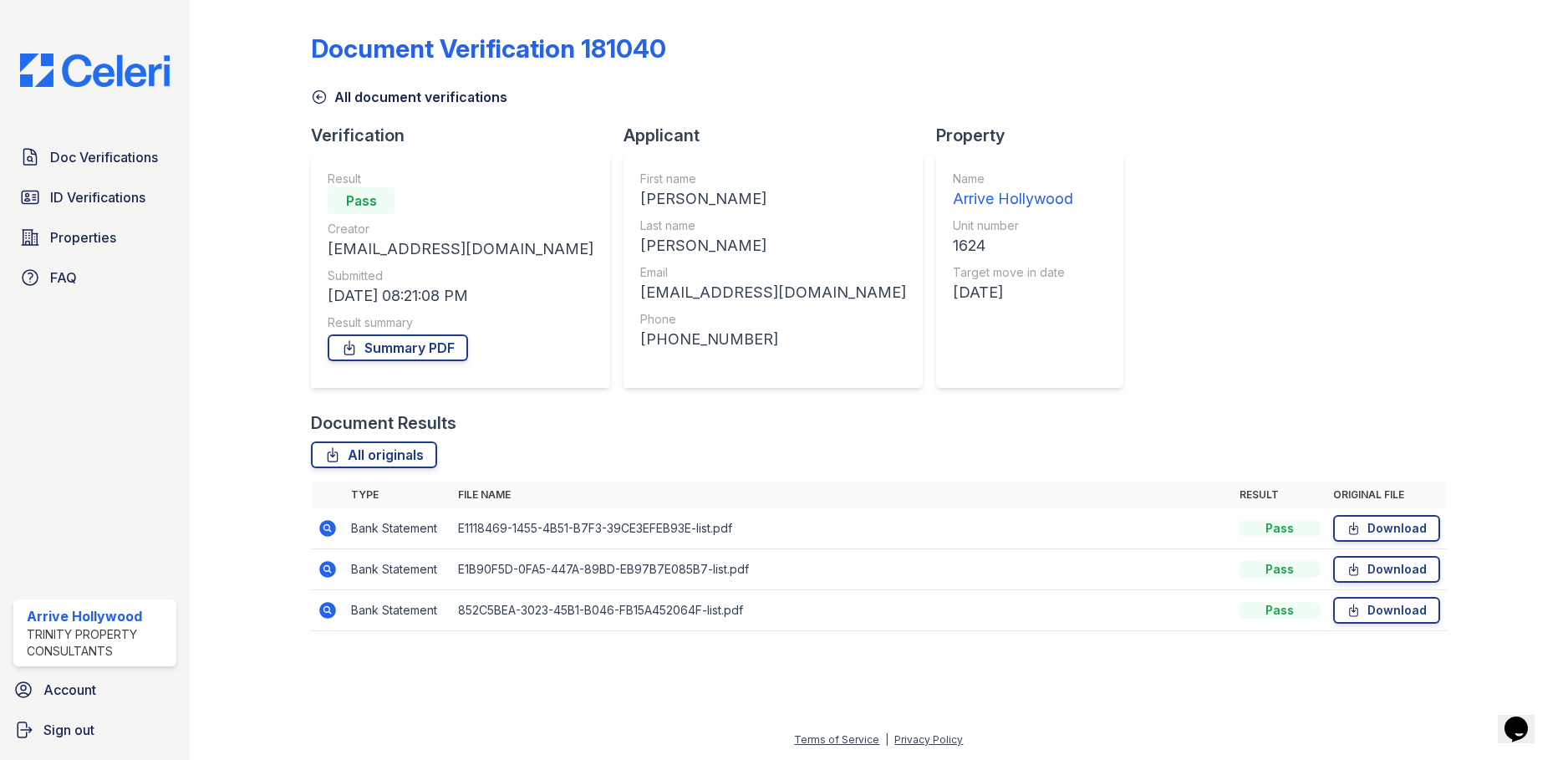
click at [325, 615] on icon at bounding box center [327, 609] width 16 height 16
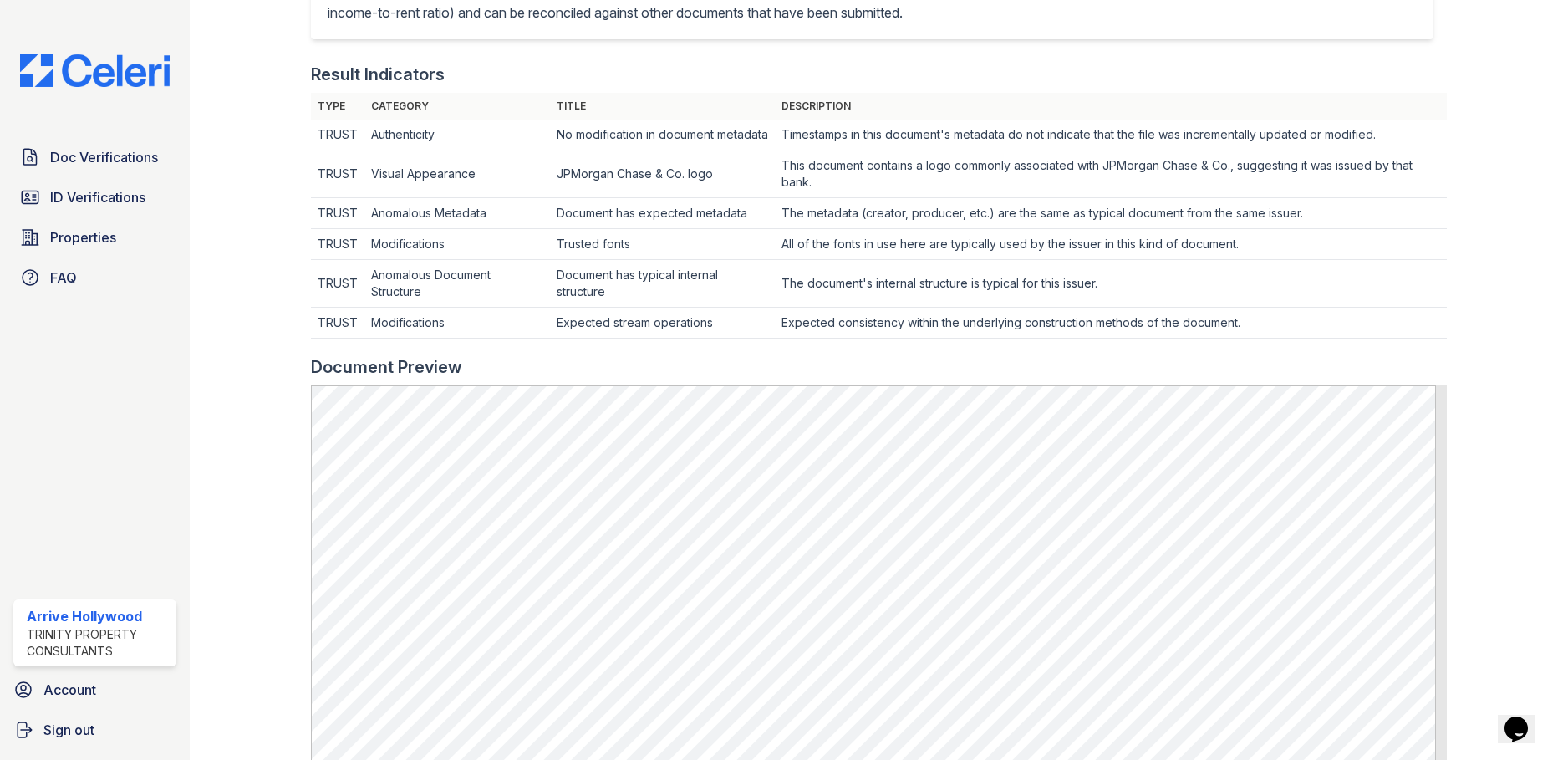
scroll to position [585, 0]
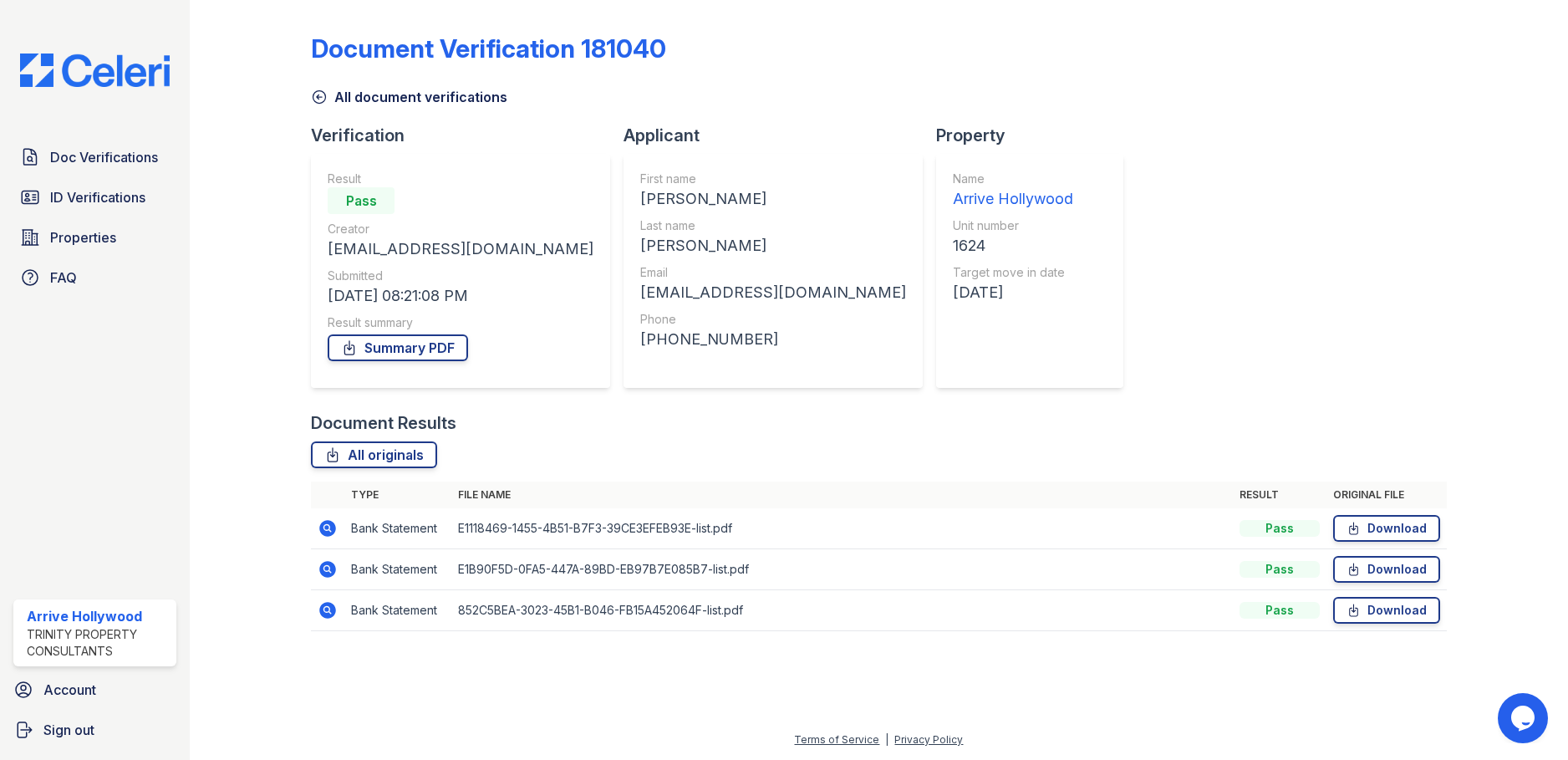
click at [326, 528] on icon at bounding box center [326, 526] width 4 height 4
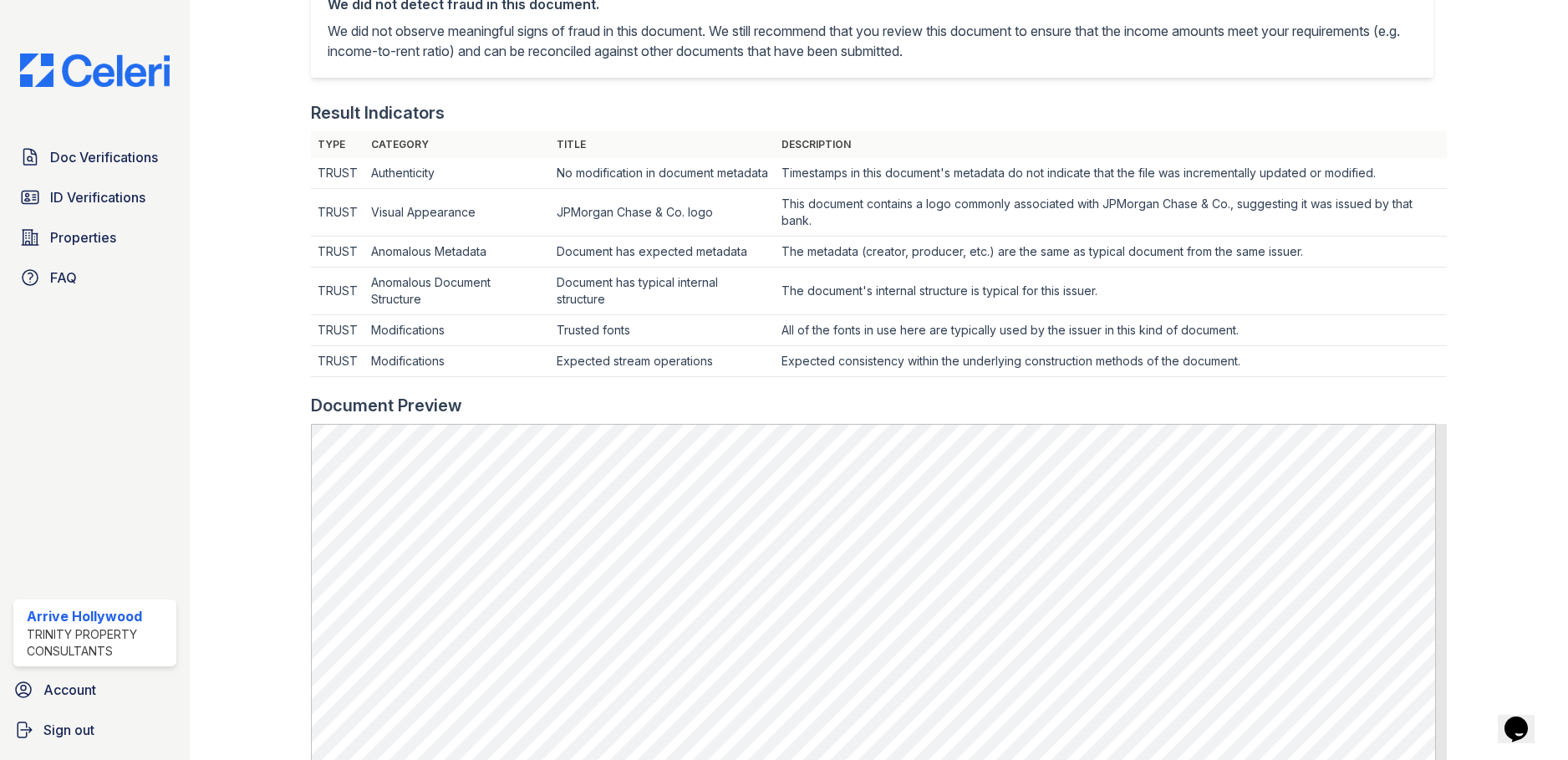
scroll to position [167, 0]
